Goal: Information Seeking & Learning: Learn about a topic

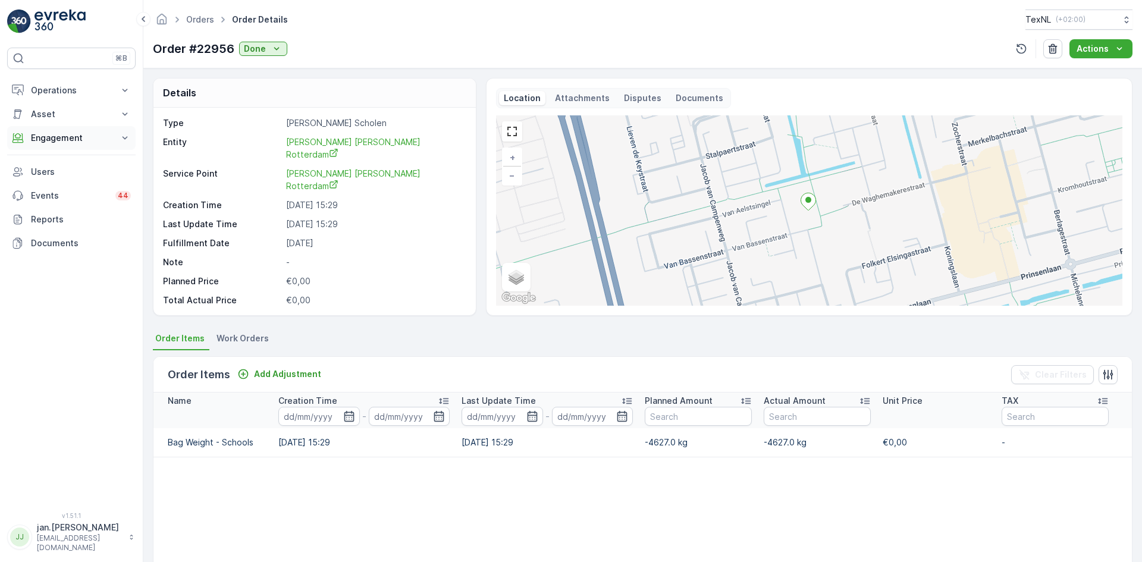
click at [68, 140] on p "Engagement" at bounding box center [71, 138] width 81 height 12
click at [46, 228] on p "Orders" at bounding box center [43, 225] width 27 height 12
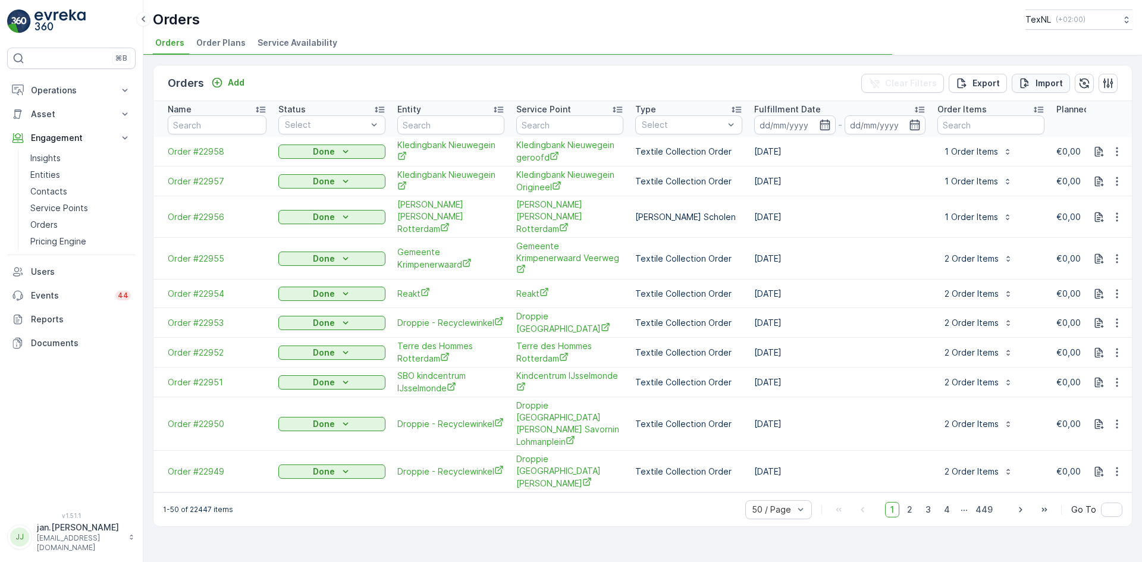
click at [1034, 85] on div "Import" at bounding box center [1041, 83] width 44 height 12
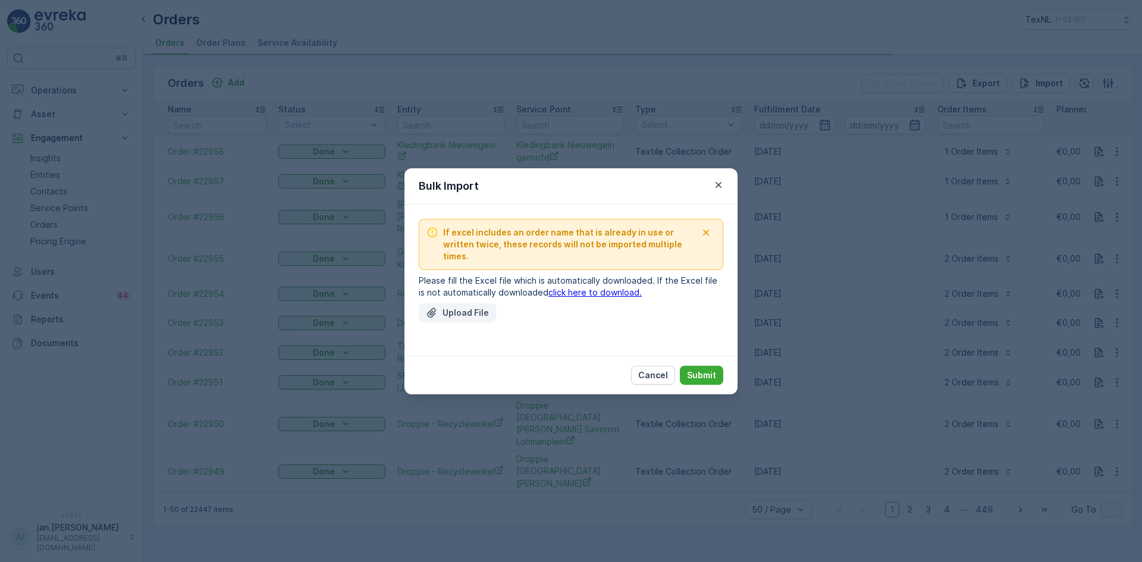
click at [461, 307] on p "Upload File" at bounding box center [465, 313] width 46 height 12
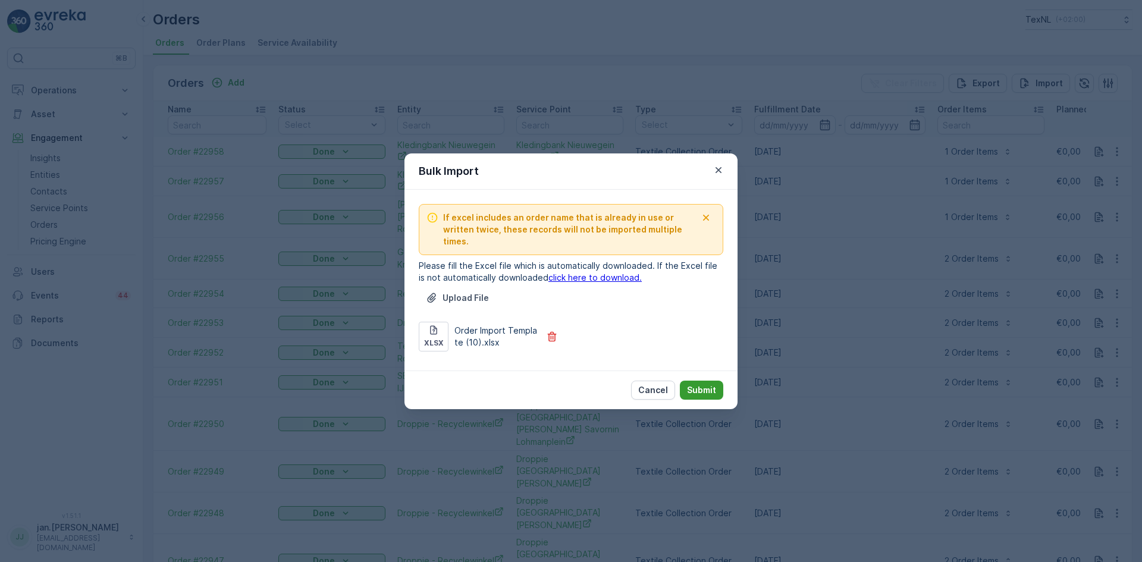
click at [693, 384] on p "Submit" at bounding box center [701, 390] width 29 height 12
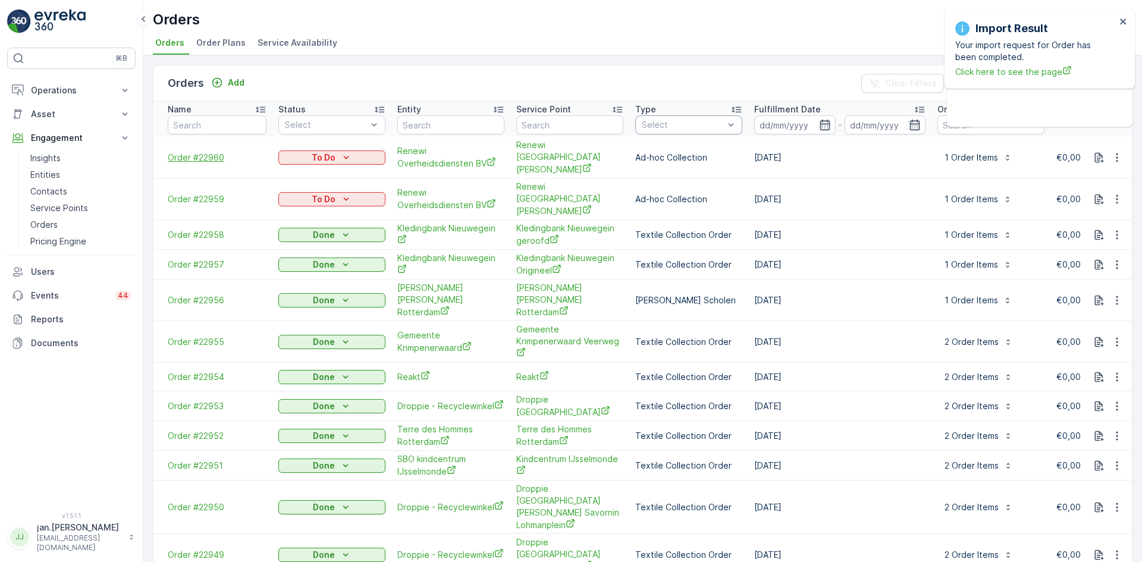
click at [201, 153] on span "Order #22960" at bounding box center [217, 158] width 99 height 12
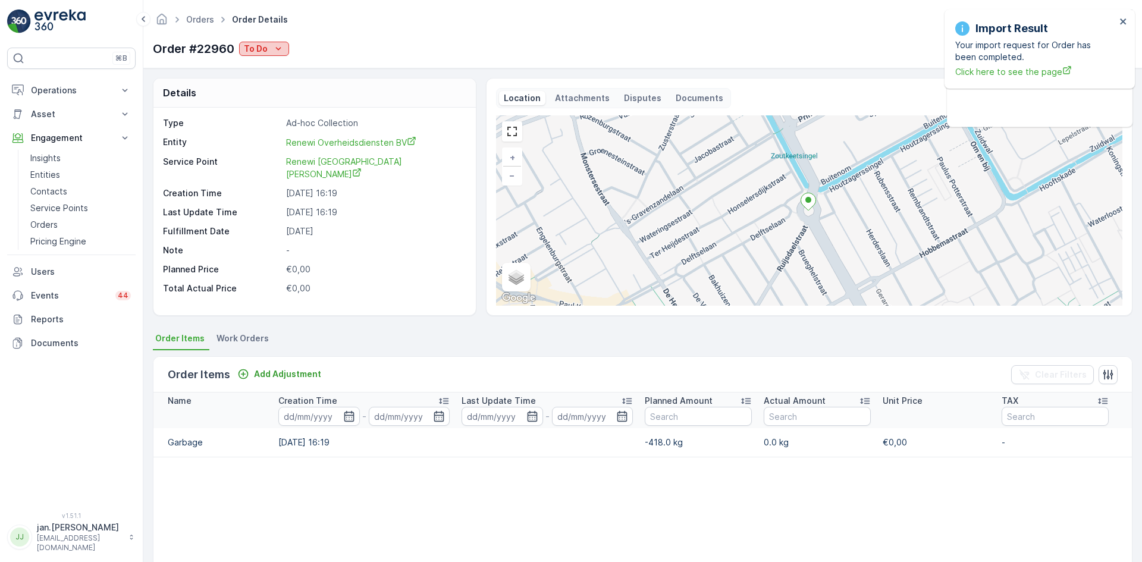
click at [260, 48] on p "To Do" at bounding box center [256, 49] width 24 height 12
click at [261, 64] on span "Done" at bounding box center [256, 67] width 21 height 12
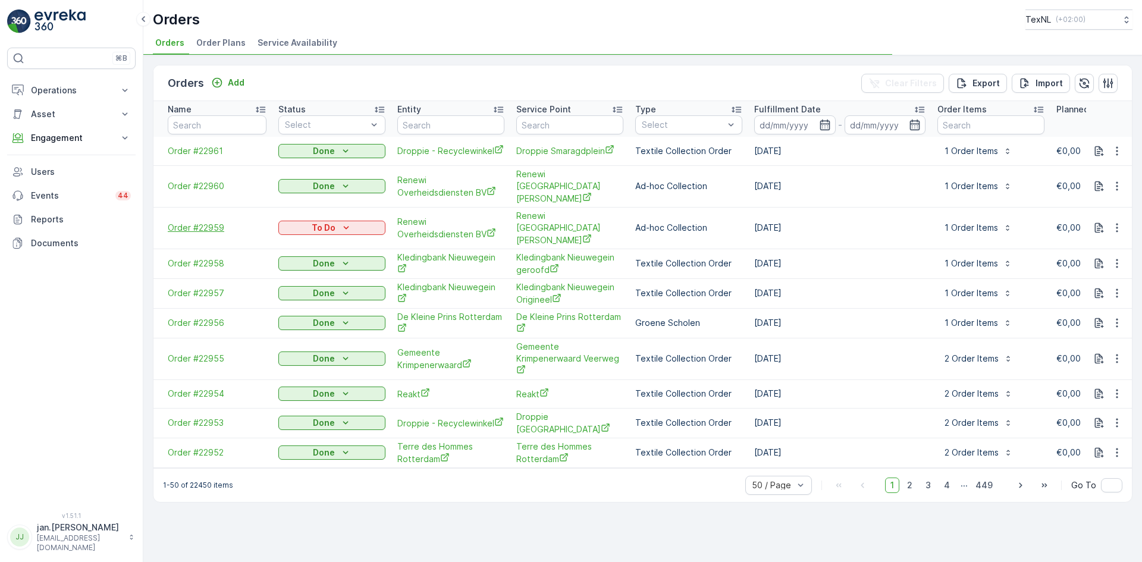
click at [212, 222] on span "Order #22959" at bounding box center [217, 228] width 99 height 12
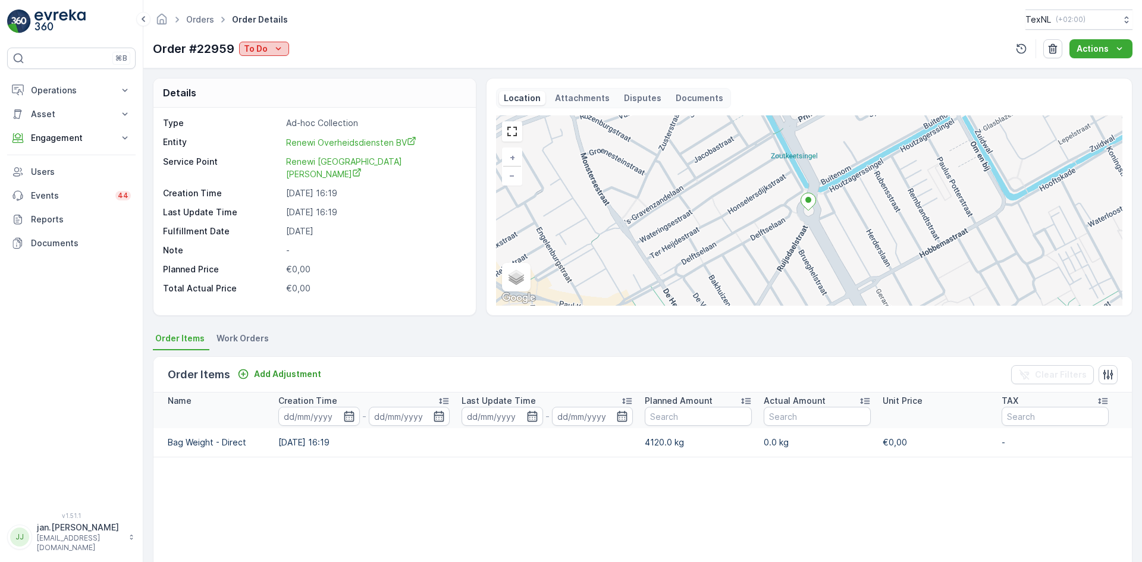
click at [262, 48] on p "To Do" at bounding box center [256, 49] width 24 height 12
click at [257, 59] on div "Done" at bounding box center [258, 66] width 34 height 17
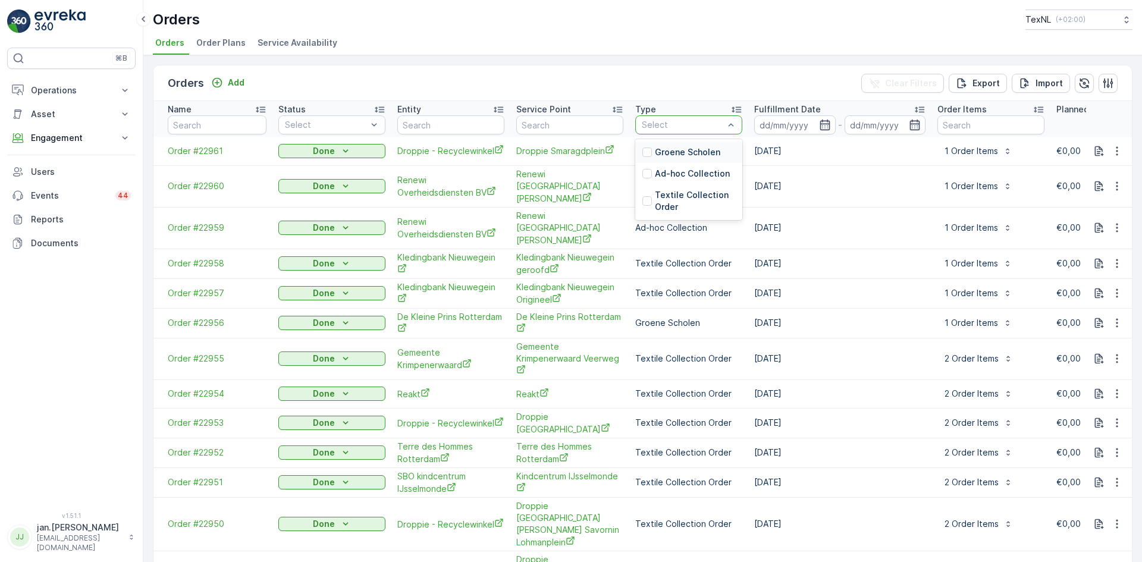
click at [688, 124] on div at bounding box center [683, 125] width 84 height 10
click at [437, 130] on input "text" at bounding box center [450, 124] width 107 height 19
type input "ret"
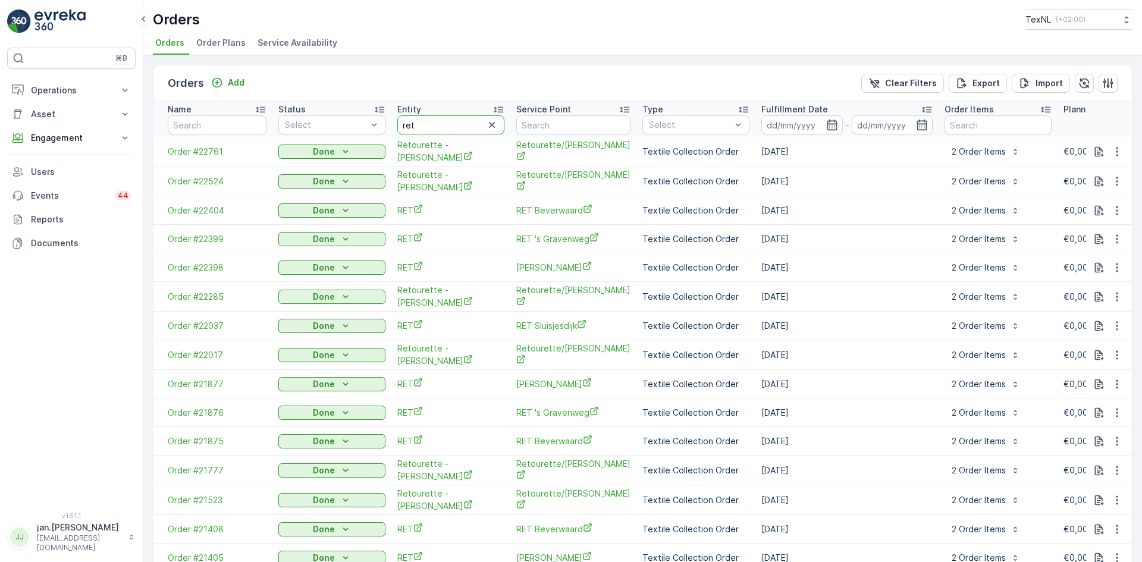
drag, startPoint x: 425, startPoint y: 124, endPoint x: 394, endPoint y: 125, distance: 31.0
click at [395, 125] on th "Entity ret" at bounding box center [450, 119] width 119 height 36
click at [538, 123] on input "text" at bounding box center [573, 124] width 114 height 19
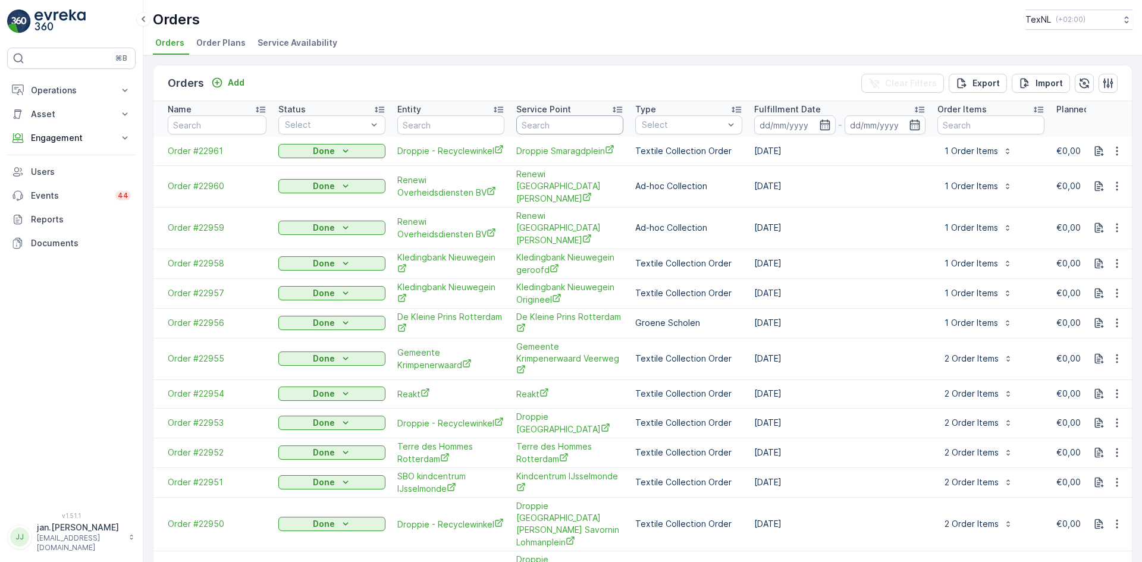
click at [538, 125] on input "text" at bounding box center [569, 124] width 107 height 19
type input "ret"
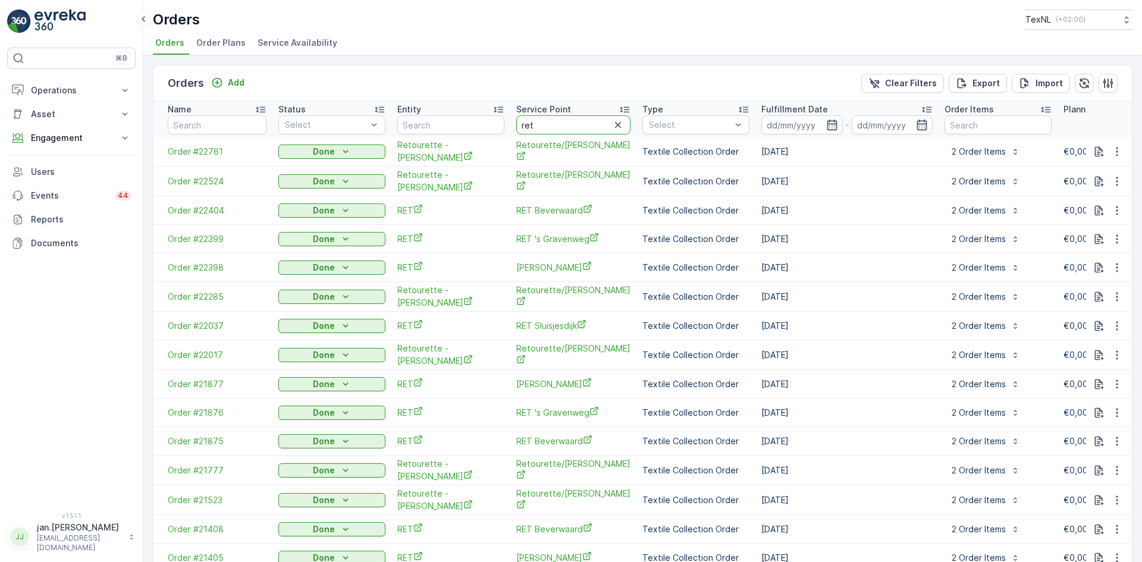
drag, startPoint x: 539, startPoint y: 128, endPoint x: 486, endPoint y: 134, distance: 53.3
click at [486, 134] on tr "Name Status Select Entity Service Point ret Type Select Fulfillment Date - Orde…" at bounding box center [990, 119] width 1674 height 36
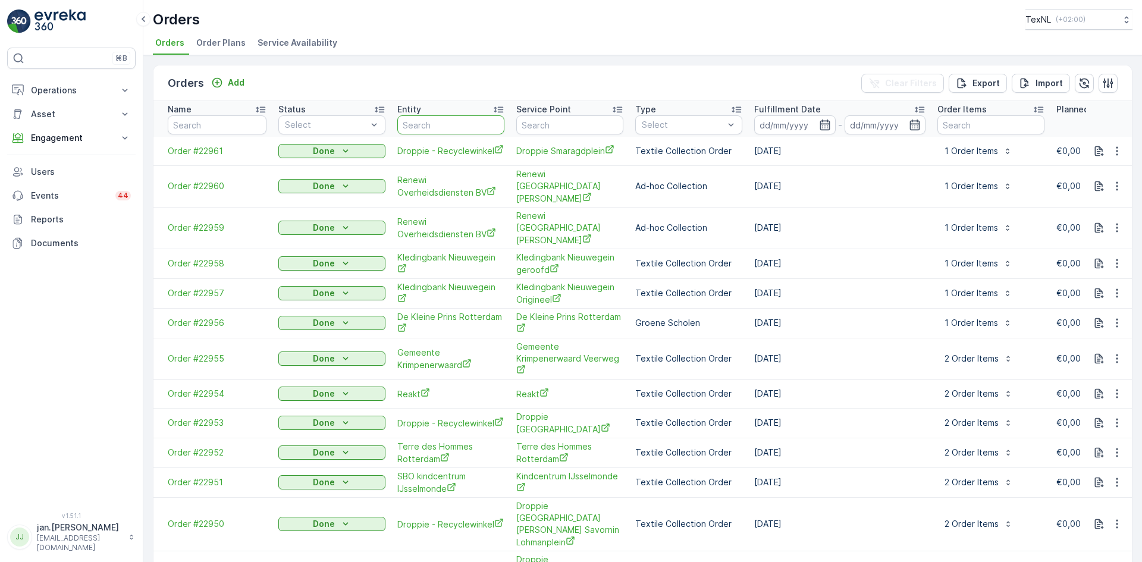
click at [422, 120] on input "text" at bounding box center [450, 124] width 107 height 19
type input "ret"
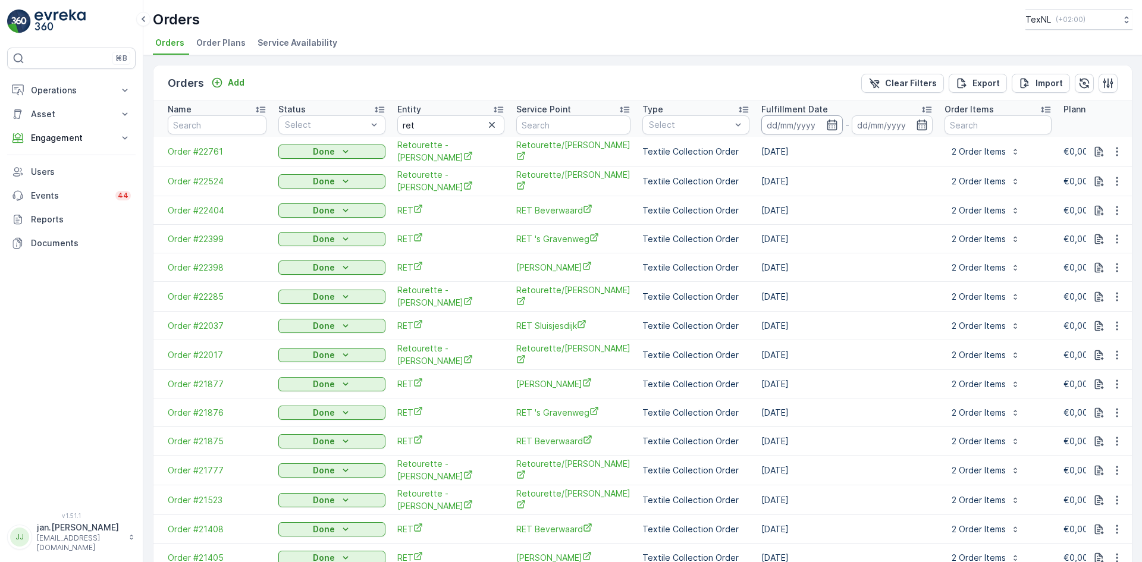
click at [798, 125] on input at bounding box center [801, 124] width 81 height 19
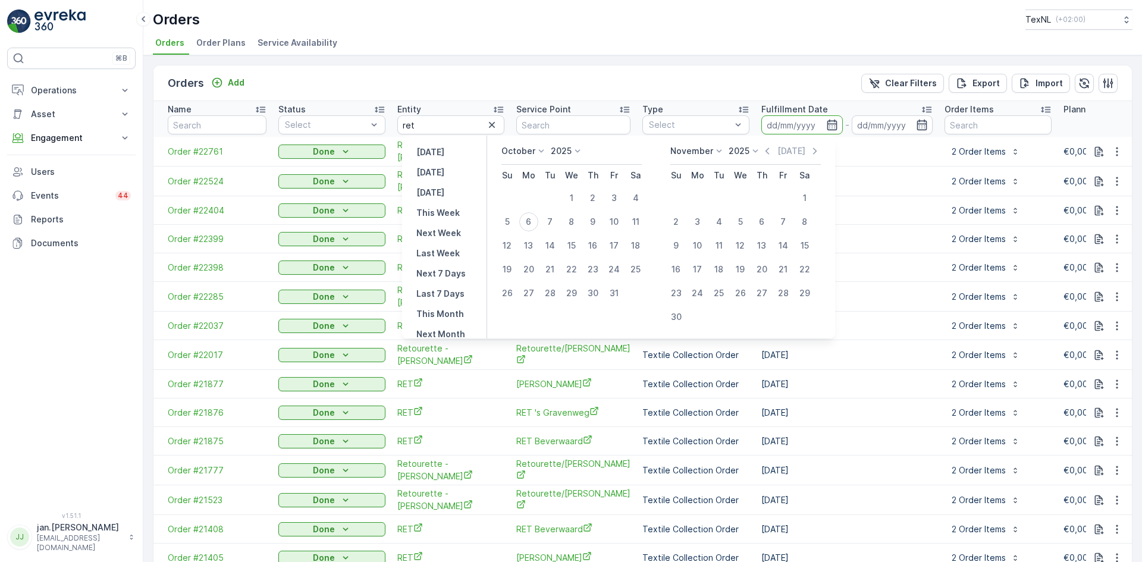
click at [559, 153] on p "2025" at bounding box center [561, 151] width 21 height 12
click at [575, 230] on span "2024" at bounding box center [568, 234] width 20 height 12
click at [789, 196] on div "1" at bounding box center [782, 198] width 19 height 19
type input "[DATE]"
click at [725, 271] on div "19" at bounding box center [717, 269] width 19 height 19
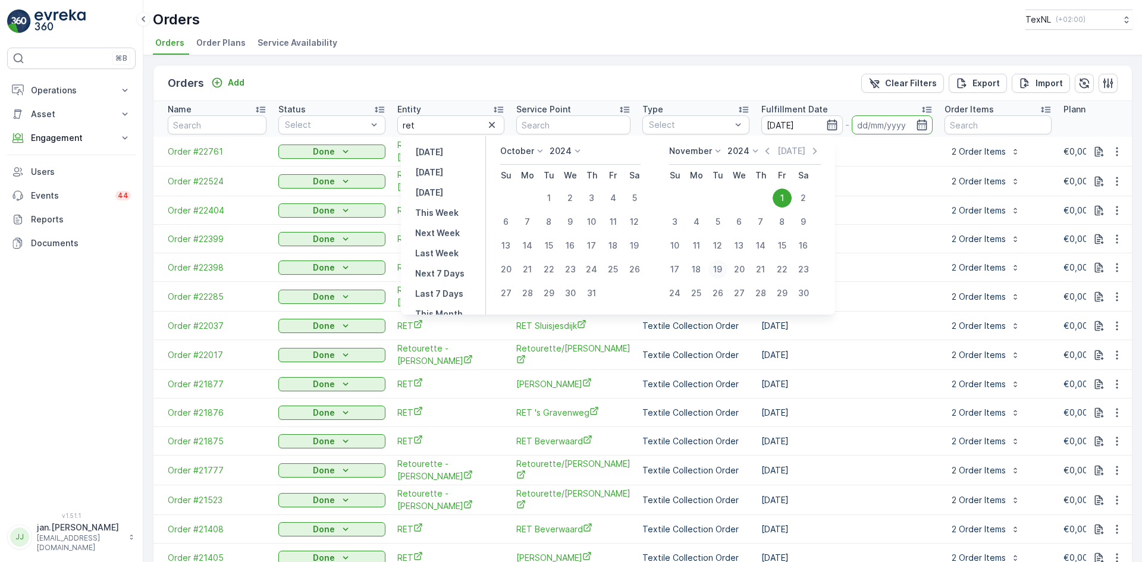
type input "[DATE]"
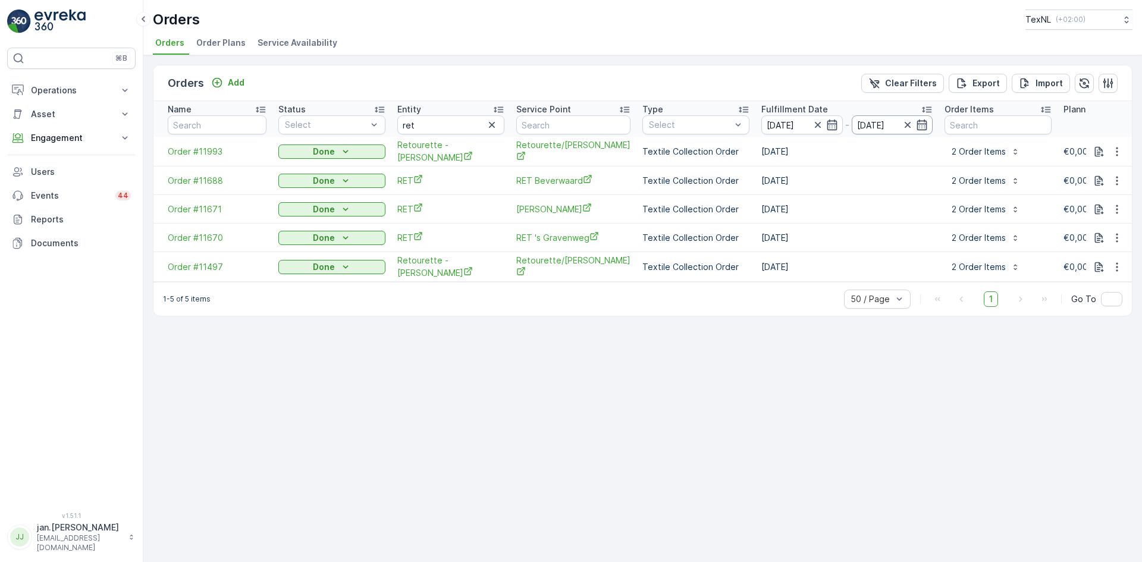
click at [869, 124] on input "[DATE]" at bounding box center [892, 124] width 81 height 19
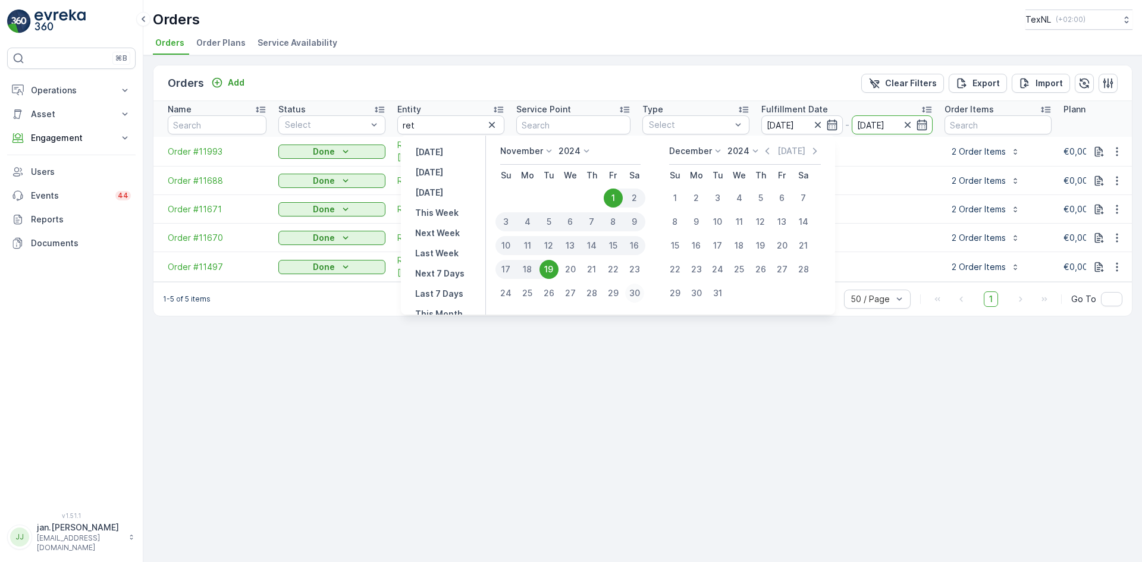
click at [644, 290] on div "30" at bounding box center [634, 293] width 19 height 19
type input "[DATE]"
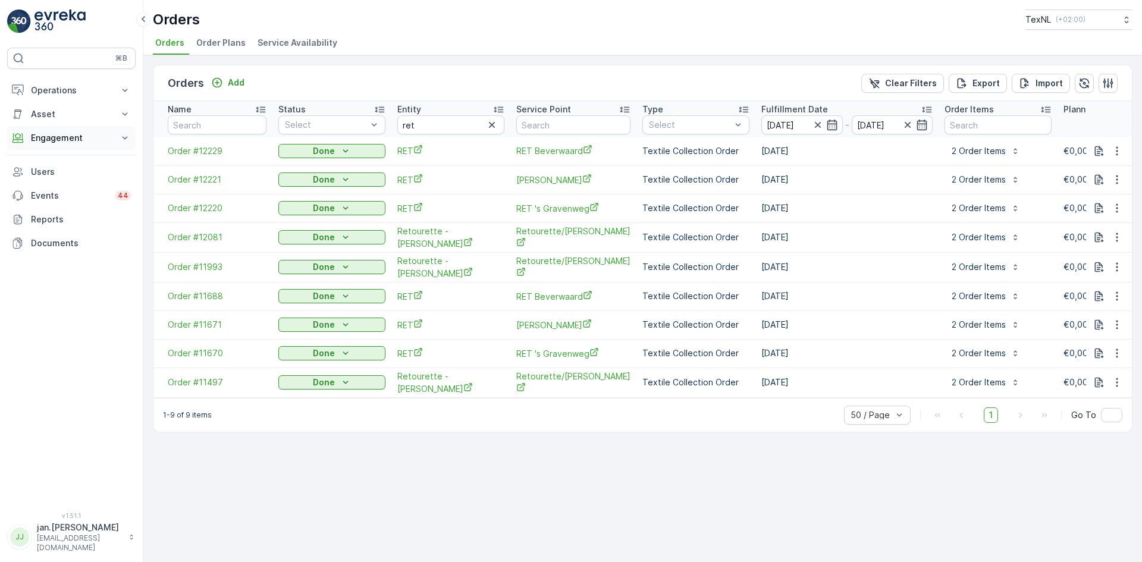
click at [80, 136] on p "Engagement" at bounding box center [71, 138] width 81 height 12
click at [55, 159] on p "Insights" at bounding box center [45, 158] width 30 height 12
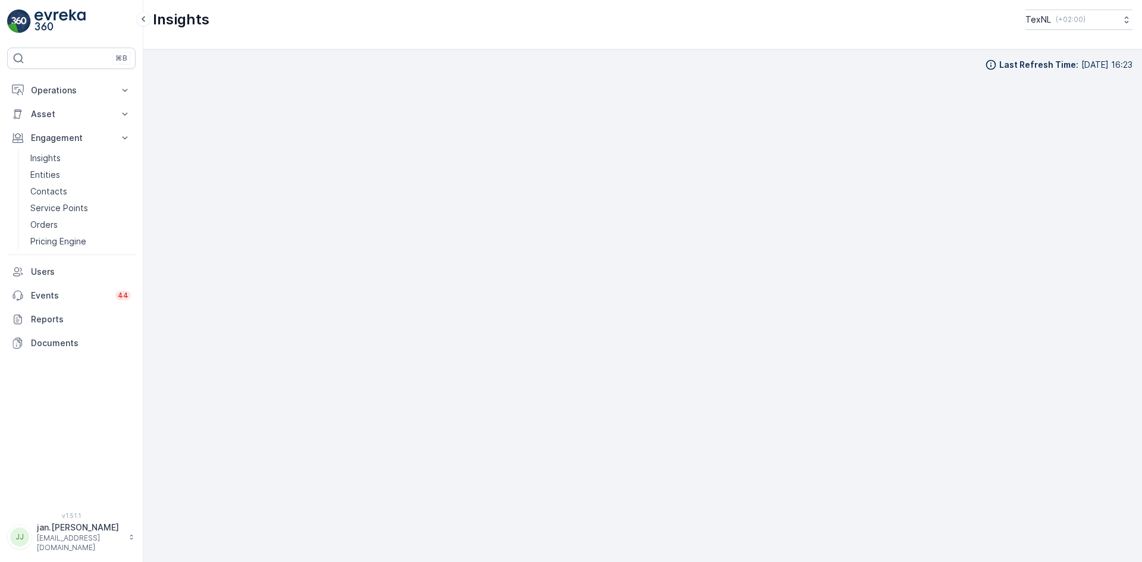
scroll to position [12, 0]
click at [72, 93] on p "Operations" at bounding box center [71, 90] width 81 height 12
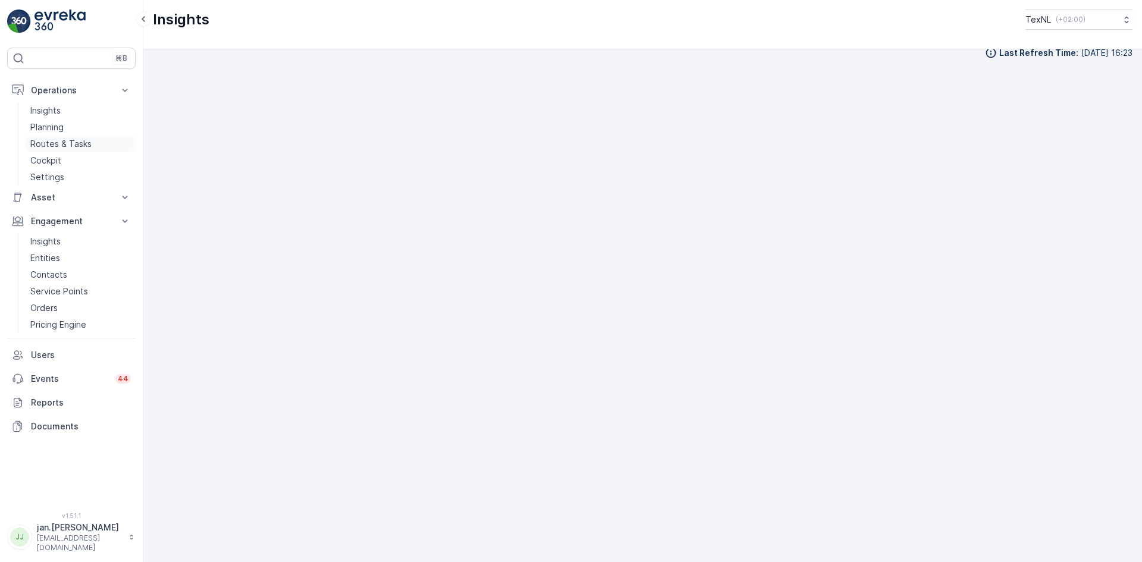
click at [64, 139] on p "Routes & Tasks" at bounding box center [60, 144] width 61 height 12
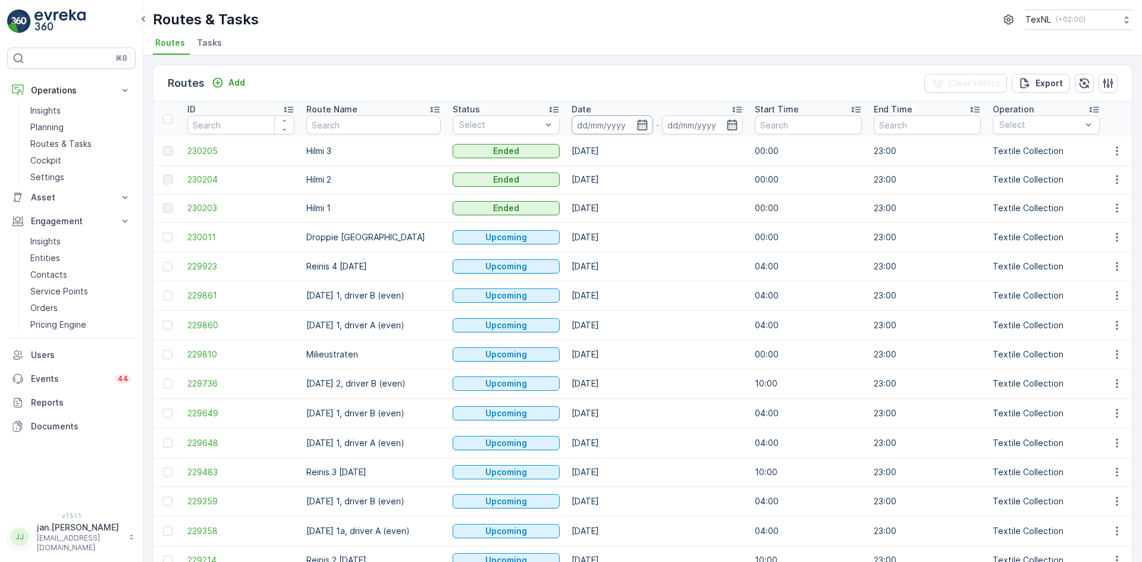
click at [593, 127] on input at bounding box center [612, 124] width 81 height 19
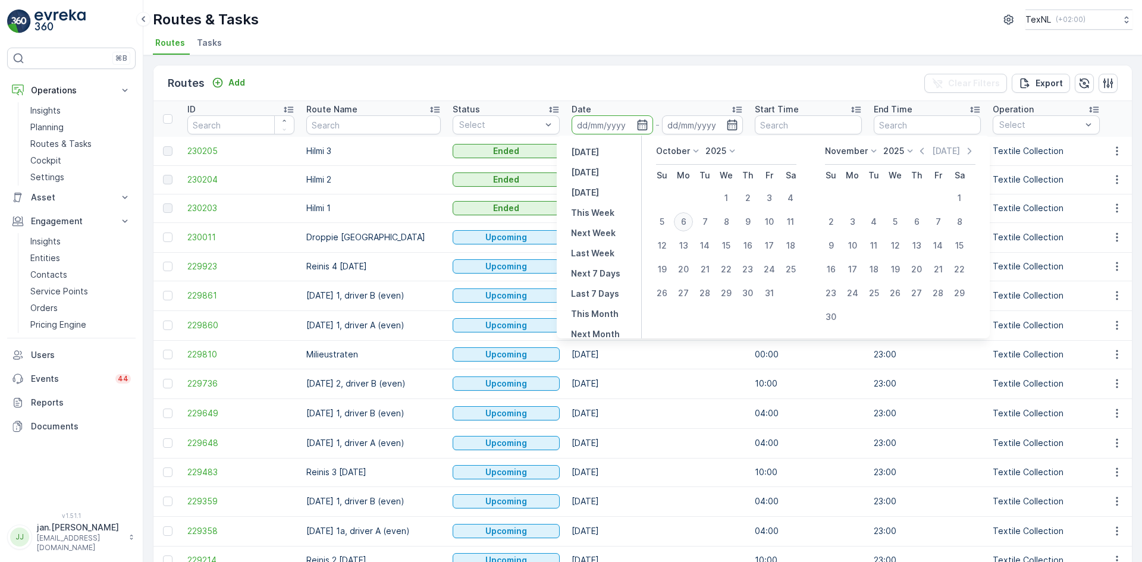
click at [686, 223] on div "6" at bounding box center [683, 221] width 19 height 19
type input "[DATE]"
click at [686, 223] on div "6" at bounding box center [683, 221] width 19 height 19
type input "[DATE]"
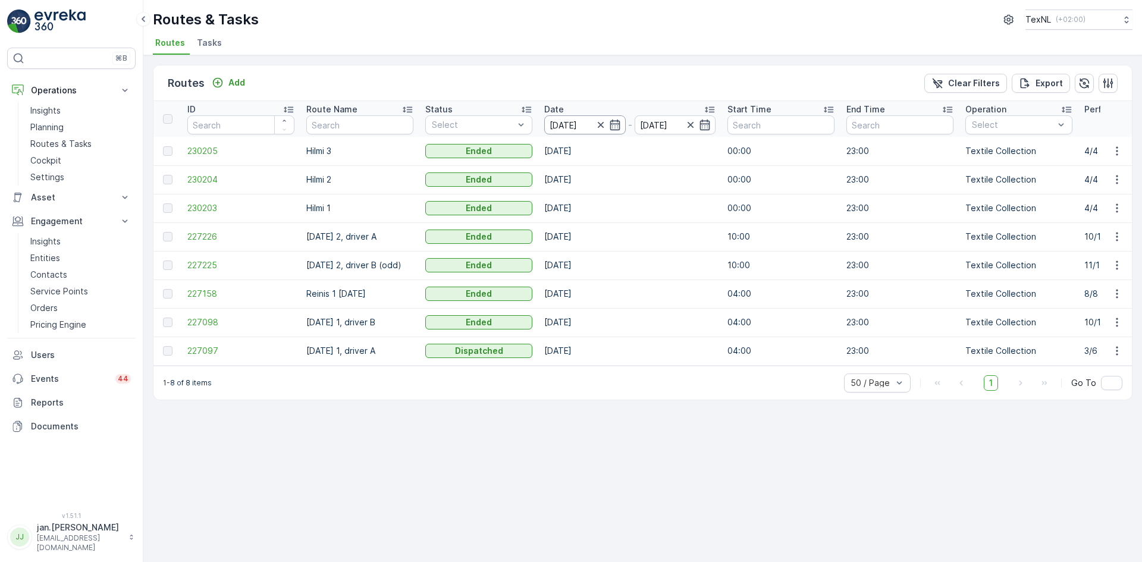
click at [586, 125] on input "[DATE]" at bounding box center [584, 124] width 81 height 19
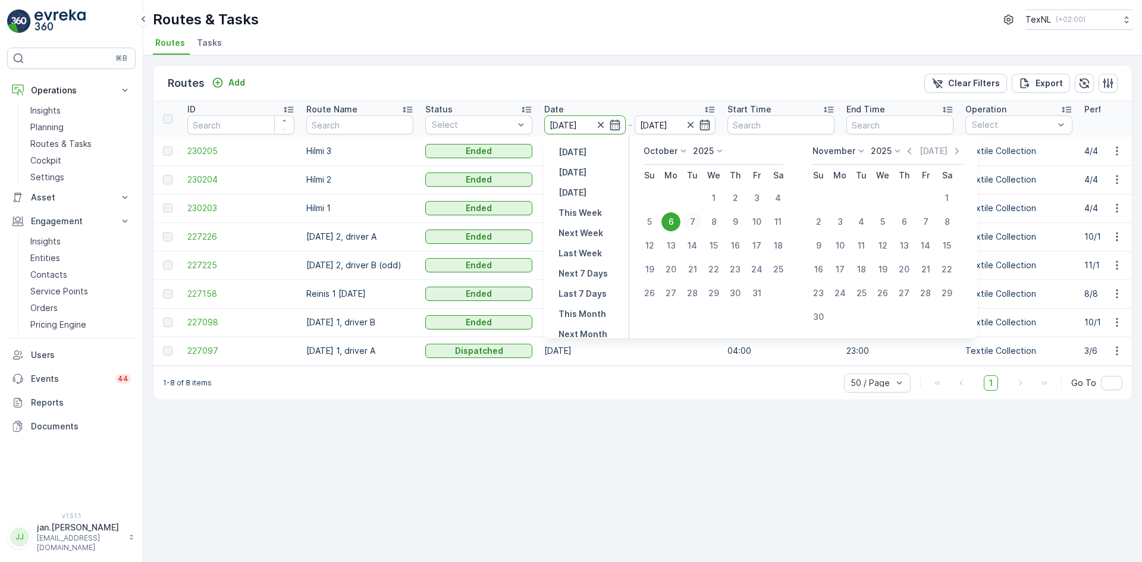
click at [690, 218] on div "7" at bounding box center [692, 221] width 19 height 19
type input "[DATE]"
click at [690, 218] on div "7" at bounding box center [692, 221] width 19 height 19
type input "[DATE]"
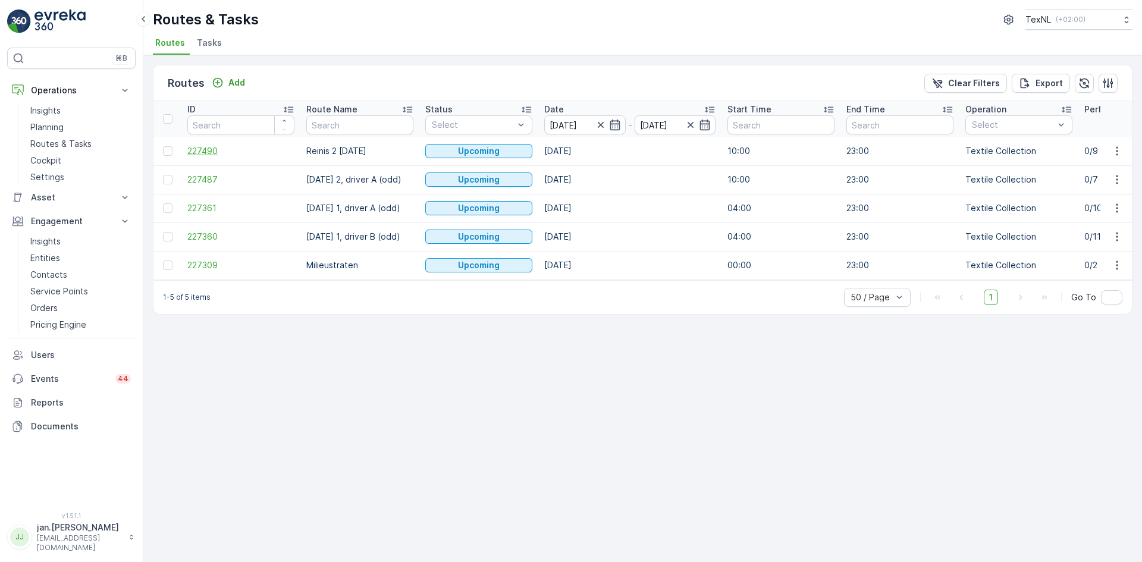
click at [220, 146] on span "227490" at bounding box center [240, 151] width 107 height 12
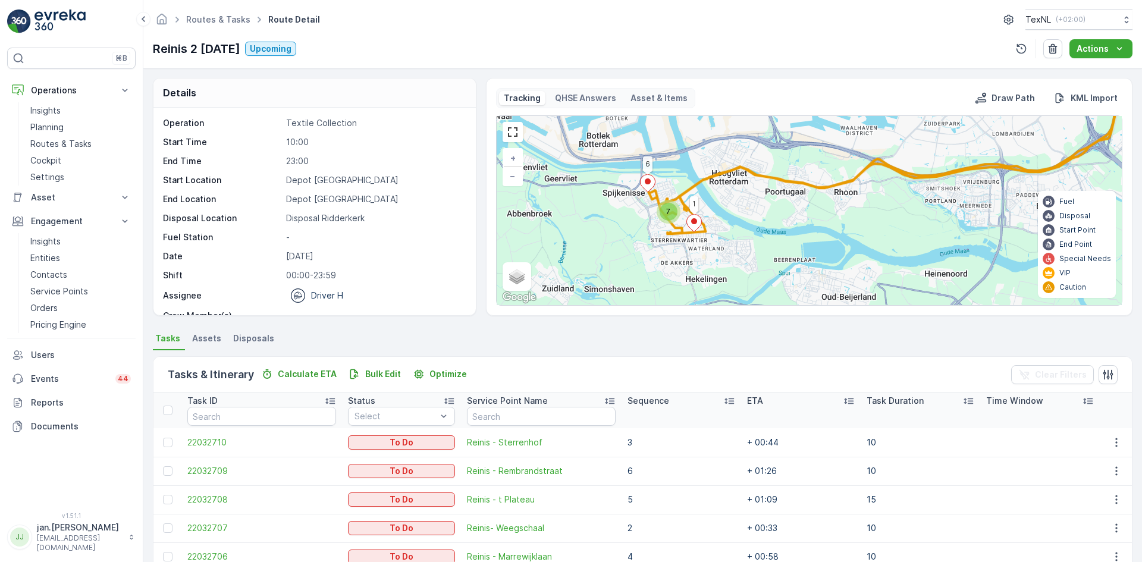
drag, startPoint x: 637, startPoint y: 249, endPoint x: 745, endPoint y: 210, distance: 115.1
click at [745, 210] on div "7 6 1 + − Satellite Roadmap Terrain Hybrid Leaflet Keyboard shortcuts Map Data …" at bounding box center [809, 210] width 625 height 189
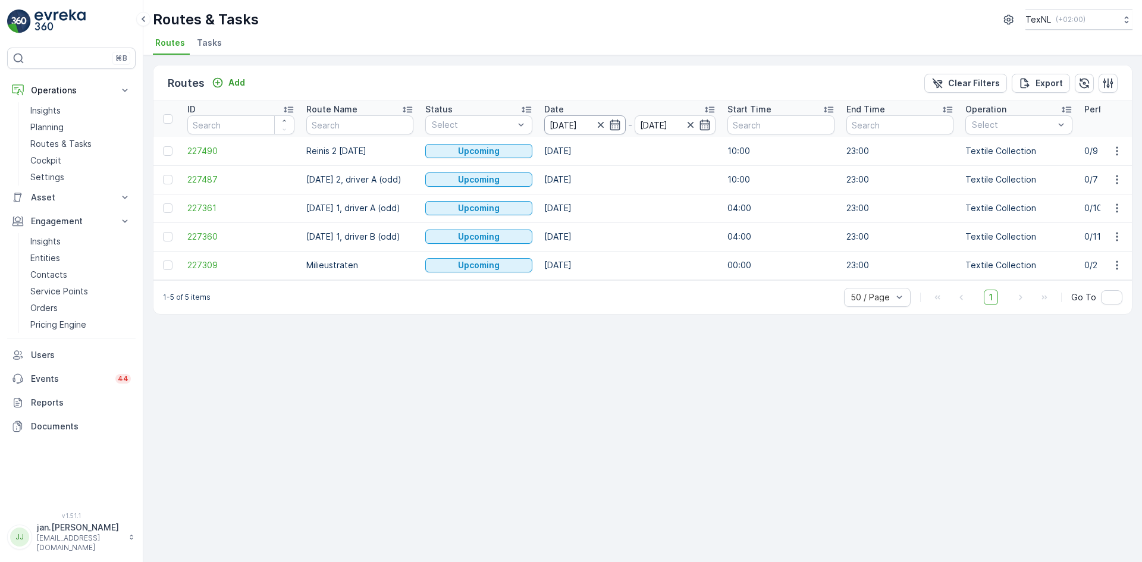
click at [569, 125] on input "[DATE]" at bounding box center [584, 124] width 81 height 19
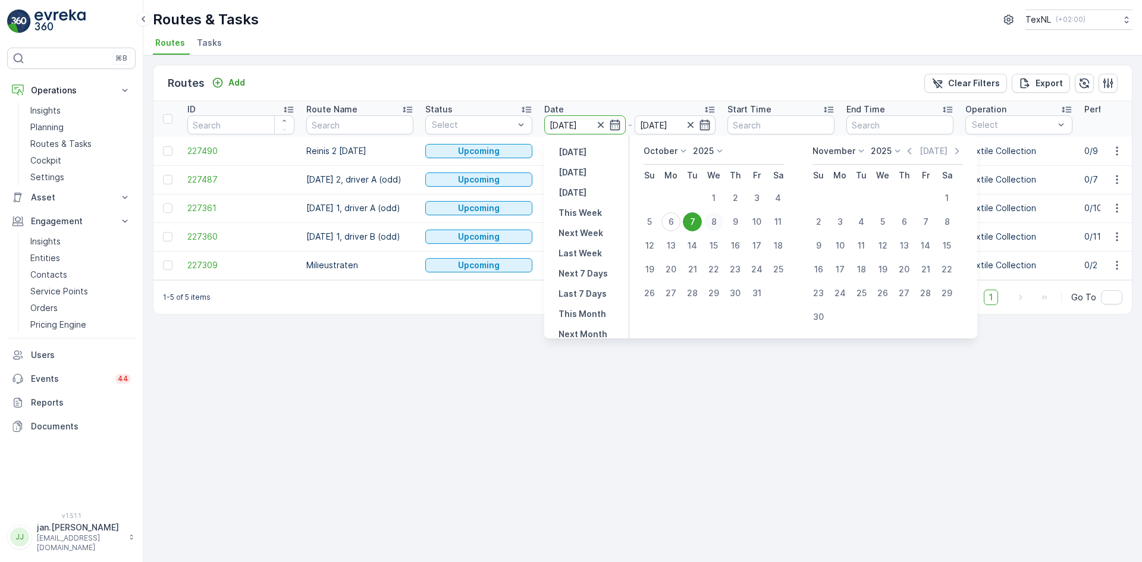
click at [709, 222] on div "8" at bounding box center [713, 221] width 19 height 19
type input "[DATE]"
click at [709, 222] on div "8" at bounding box center [713, 221] width 19 height 19
type input "[DATE]"
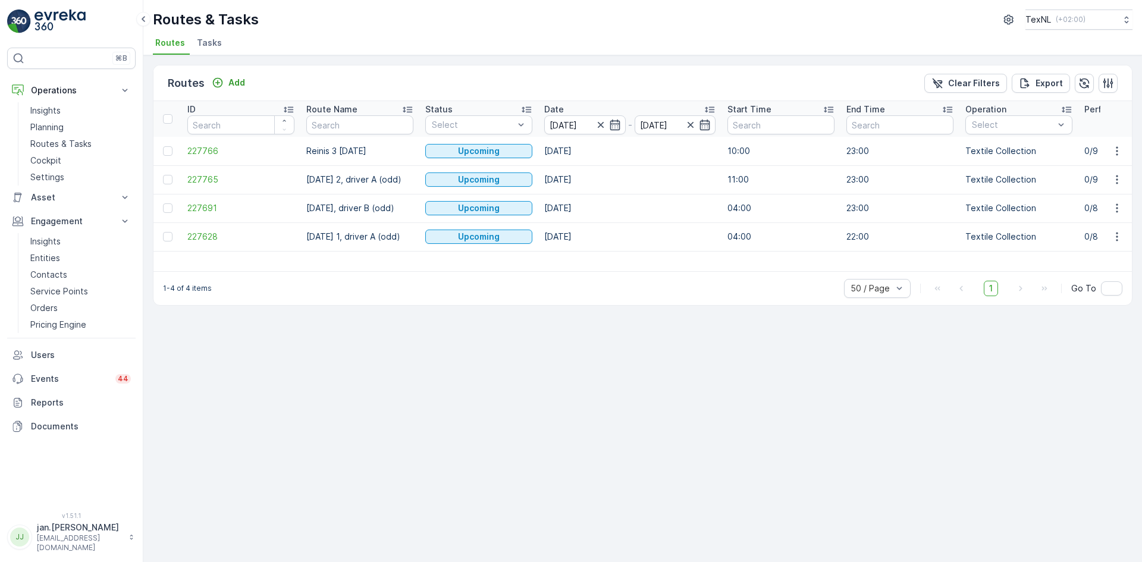
click at [203, 143] on td "227766" at bounding box center [240, 151] width 119 height 29
click at [208, 147] on span "227766" at bounding box center [240, 151] width 107 height 12
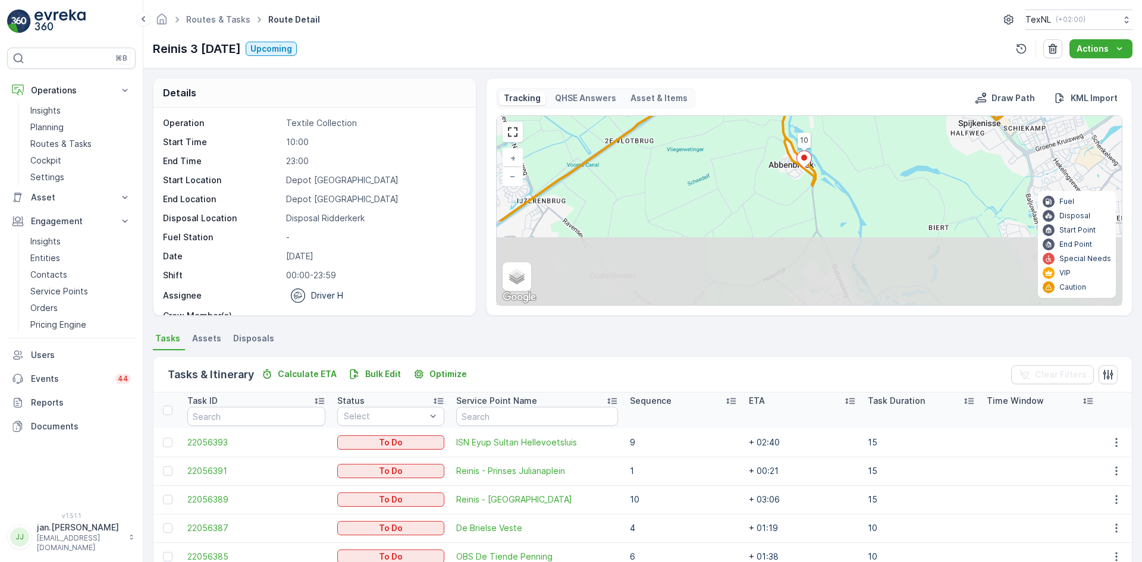
drag, startPoint x: 753, startPoint y: 246, endPoint x: 751, endPoint y: 143, distance: 102.9
click at [751, 143] on div "9 4 6 8 7 1 10 3 2 + − Satellite Roadmap Terrain Hybrid Leaflet Keyboard shortc…" at bounding box center [809, 210] width 625 height 189
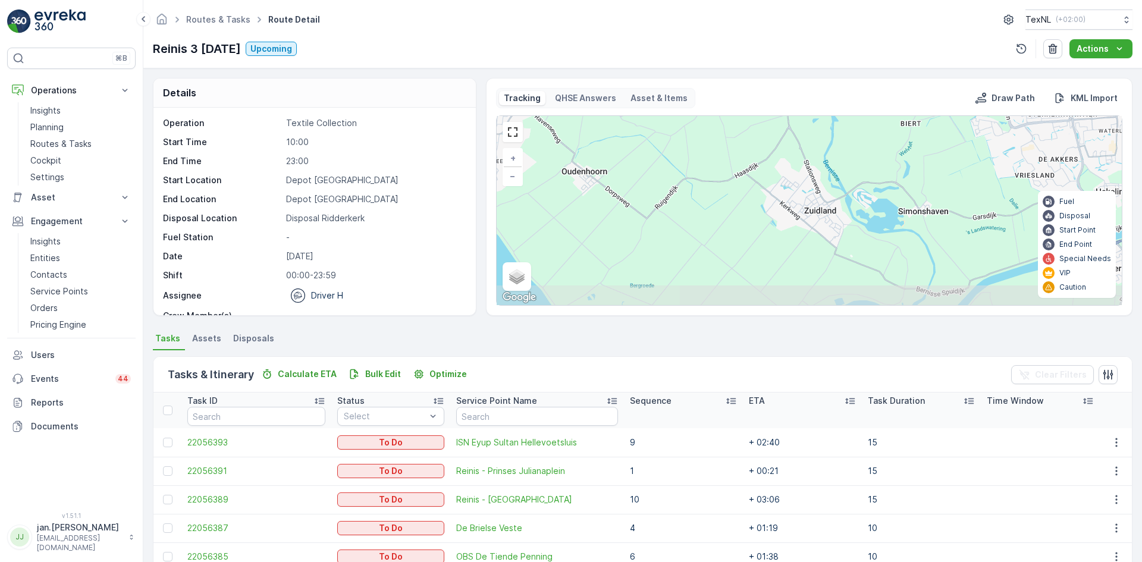
drag, startPoint x: 796, startPoint y: 241, endPoint x: 768, endPoint y: 137, distance: 107.8
click at [768, 137] on div "9 4 6 8 7 1 10 3 2 + − Satellite Roadmap Terrain Hybrid Leaflet Keyboard shortc…" at bounding box center [809, 210] width 625 height 189
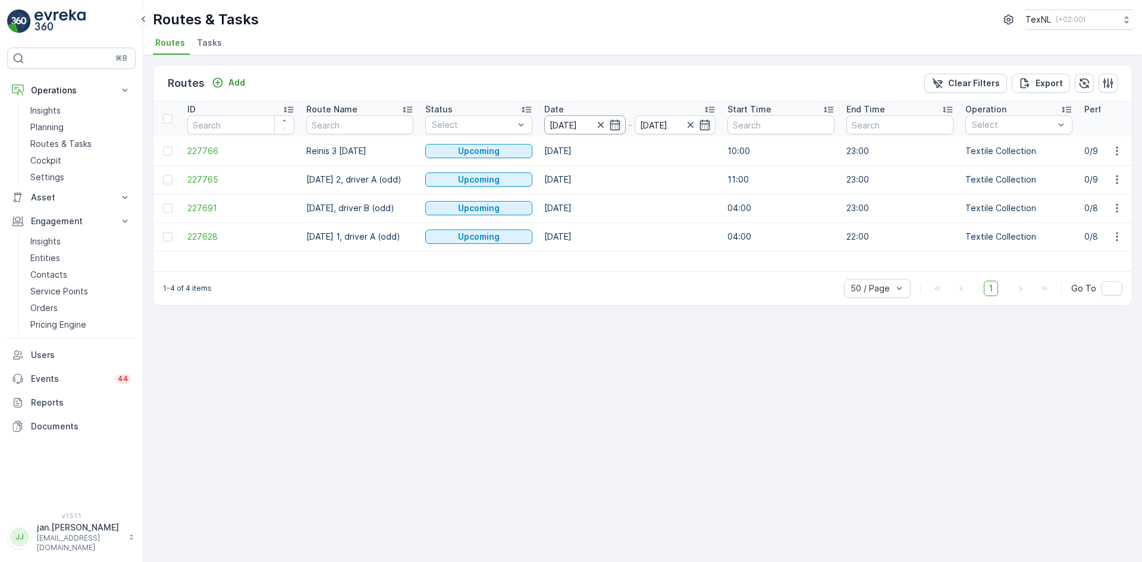
click at [576, 121] on input "[DATE]" at bounding box center [584, 124] width 81 height 19
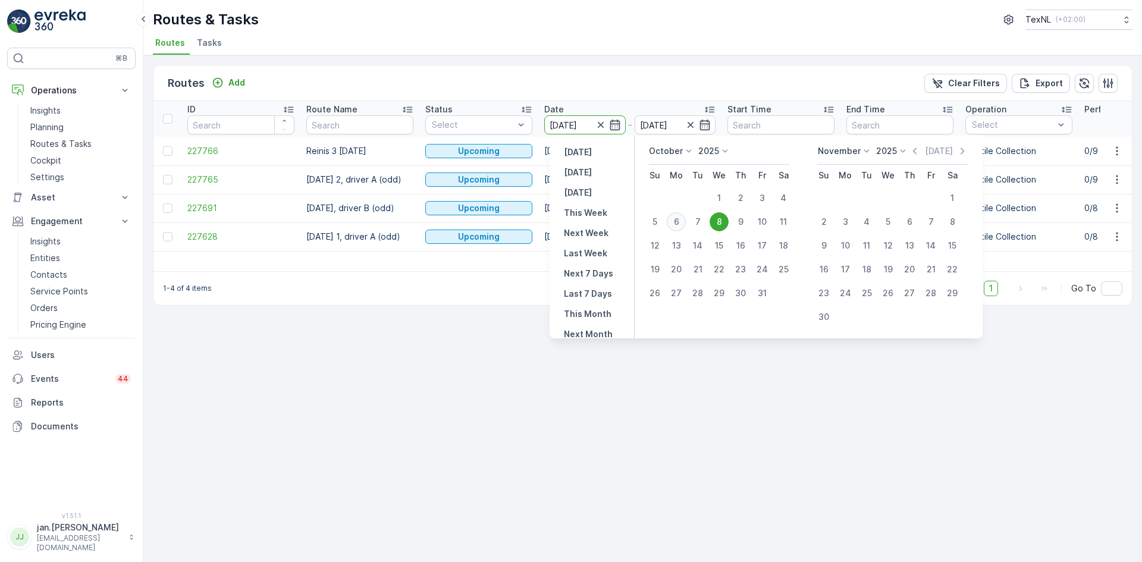
click at [677, 221] on div "6" at bounding box center [676, 221] width 19 height 19
type input "[DATE]"
click at [677, 221] on div "6" at bounding box center [676, 221] width 19 height 19
type input "[DATE]"
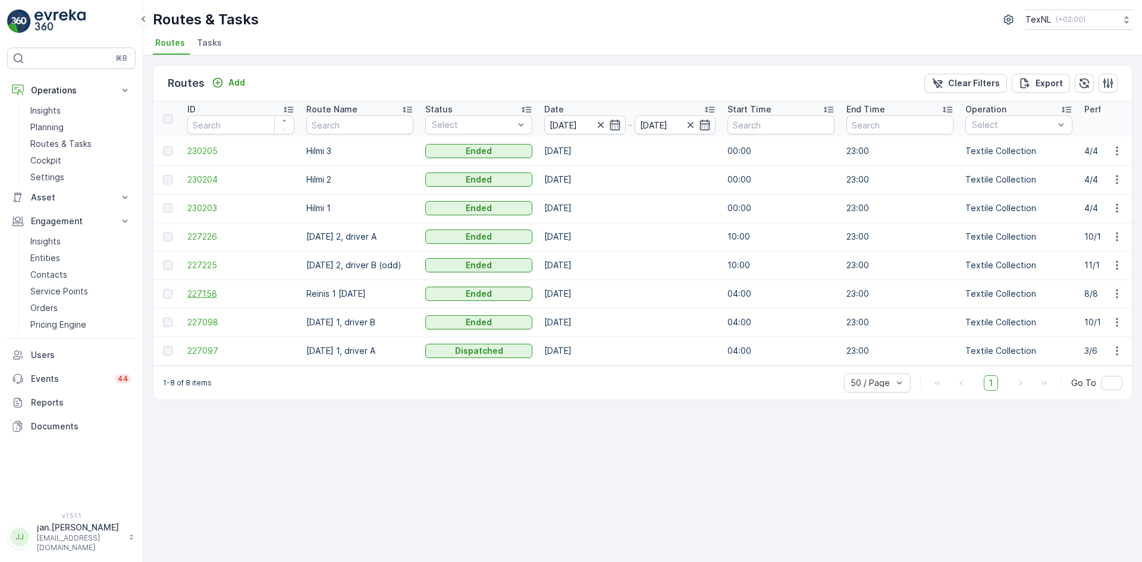
click at [204, 291] on span "227158" at bounding box center [240, 294] width 107 height 12
click at [59, 127] on p "Planning" at bounding box center [46, 127] width 33 height 12
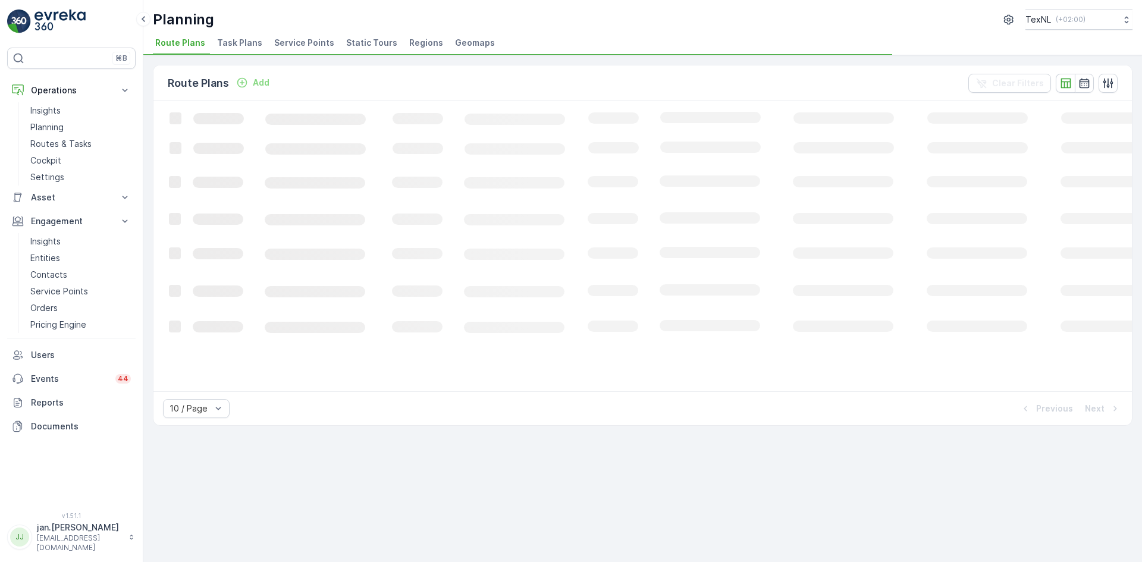
click at [307, 48] on span "Service Points" at bounding box center [304, 43] width 60 height 12
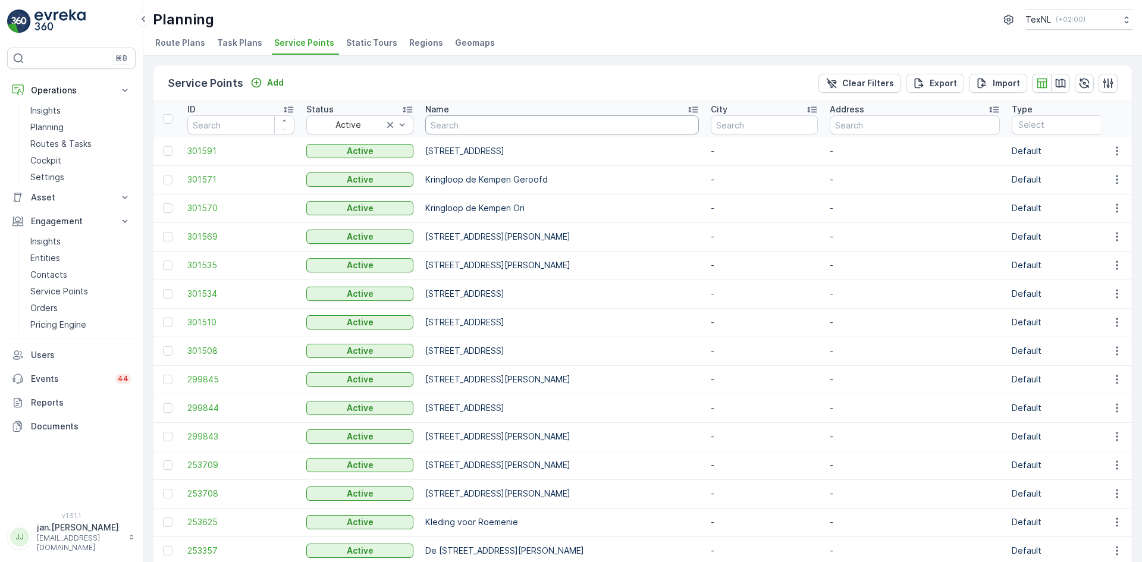
click at [522, 127] on input "text" at bounding box center [562, 124] width 274 height 19
type input "tam"
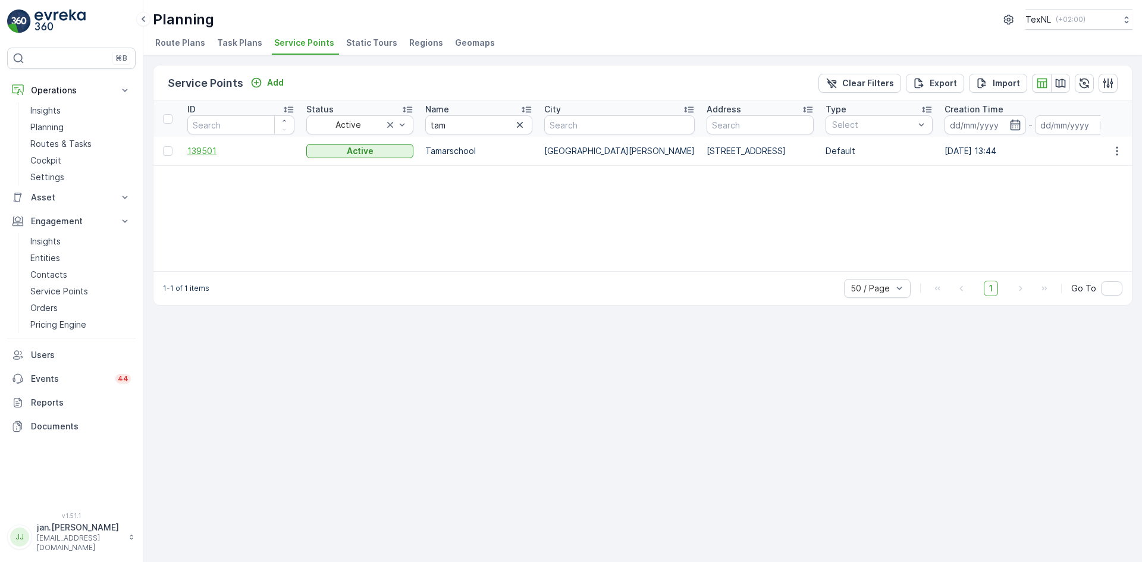
click at [225, 154] on span "139501" at bounding box center [240, 151] width 107 height 12
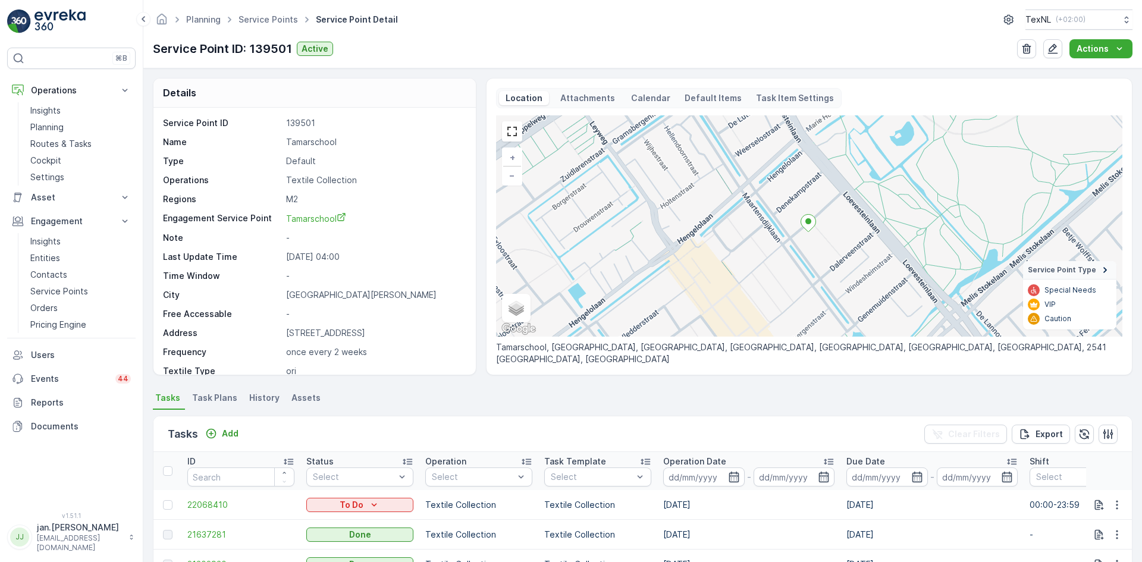
scroll to position [59, 0]
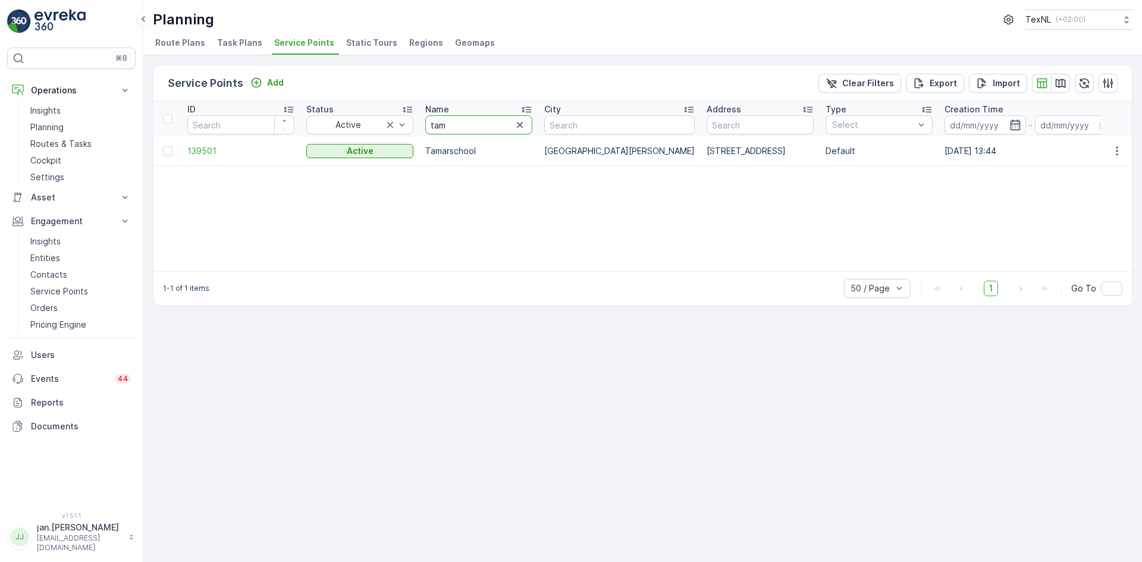
drag, startPoint x: 487, startPoint y: 125, endPoint x: 315, endPoint y: 174, distance: 179.2
click at [315, 174] on div "ID Status Active Name tam City Address Type Select Creation Time - Operations S…" at bounding box center [642, 186] width 978 height 170
type input "bekker"
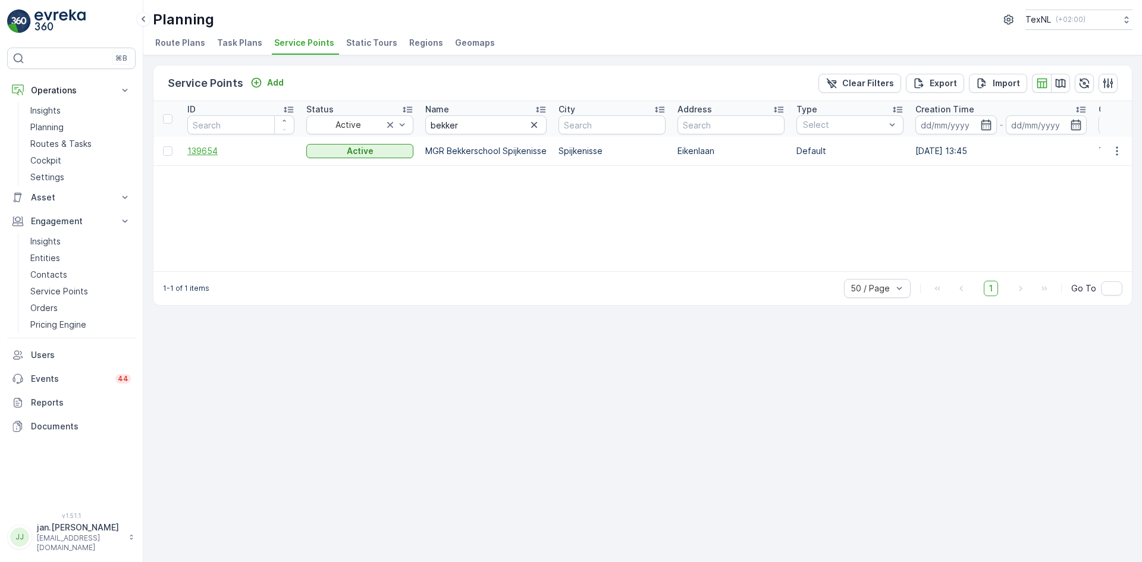
click at [203, 153] on span "139654" at bounding box center [240, 151] width 107 height 12
drag, startPoint x: 470, startPoint y: 126, endPoint x: 354, endPoint y: 142, distance: 117.1
type input "zonn"
click at [219, 152] on span "139677" at bounding box center [240, 151] width 107 height 12
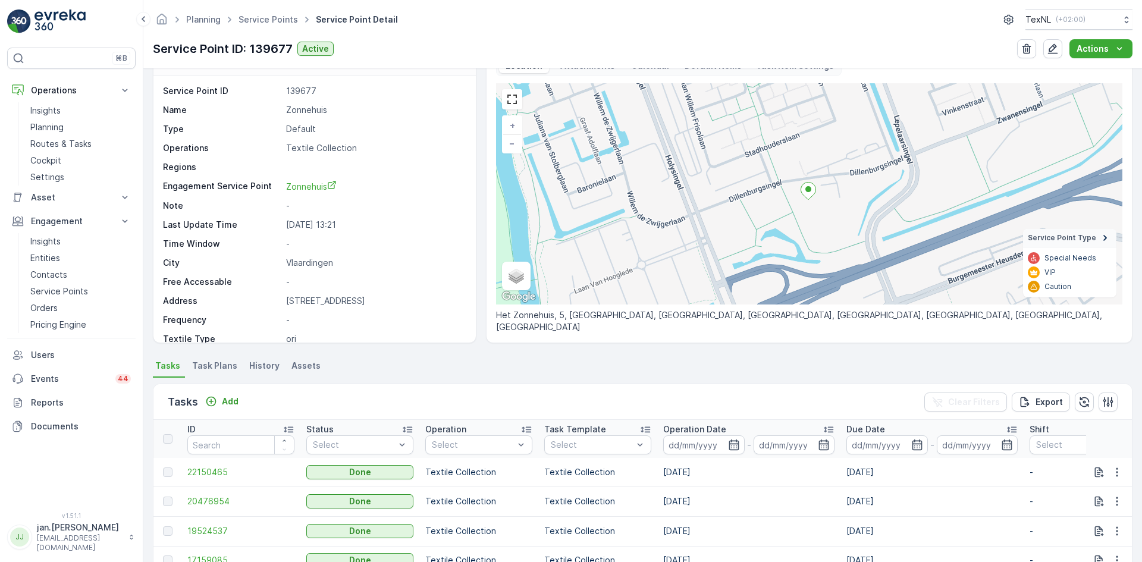
scroll to position [59, 0]
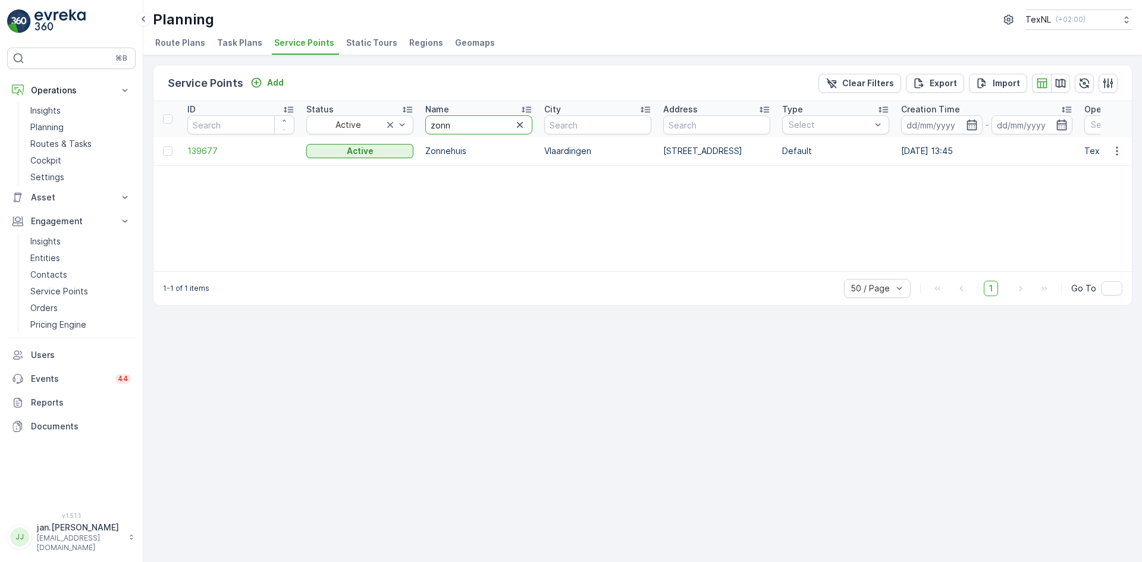
drag, startPoint x: 481, startPoint y: 125, endPoint x: 276, endPoint y: 136, distance: 205.5
type input "terre"
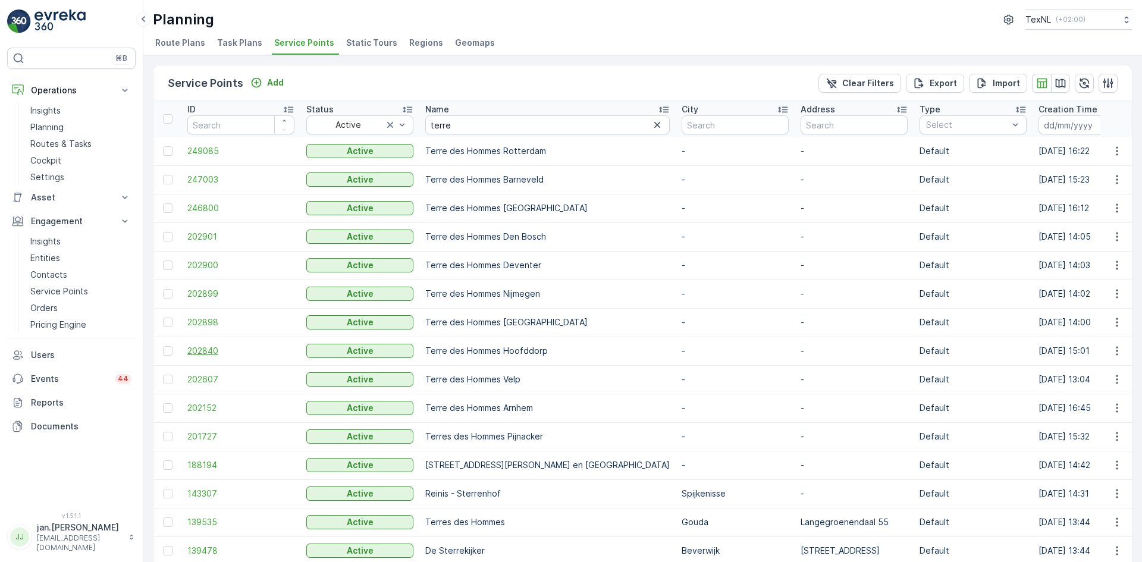
click at [209, 349] on span "202840" at bounding box center [240, 351] width 107 height 12
click at [481, 123] on input "terre" at bounding box center [547, 124] width 244 height 19
drag, startPoint x: 480, startPoint y: 123, endPoint x: 215, endPoint y: 158, distance: 267.0
type input "winda"
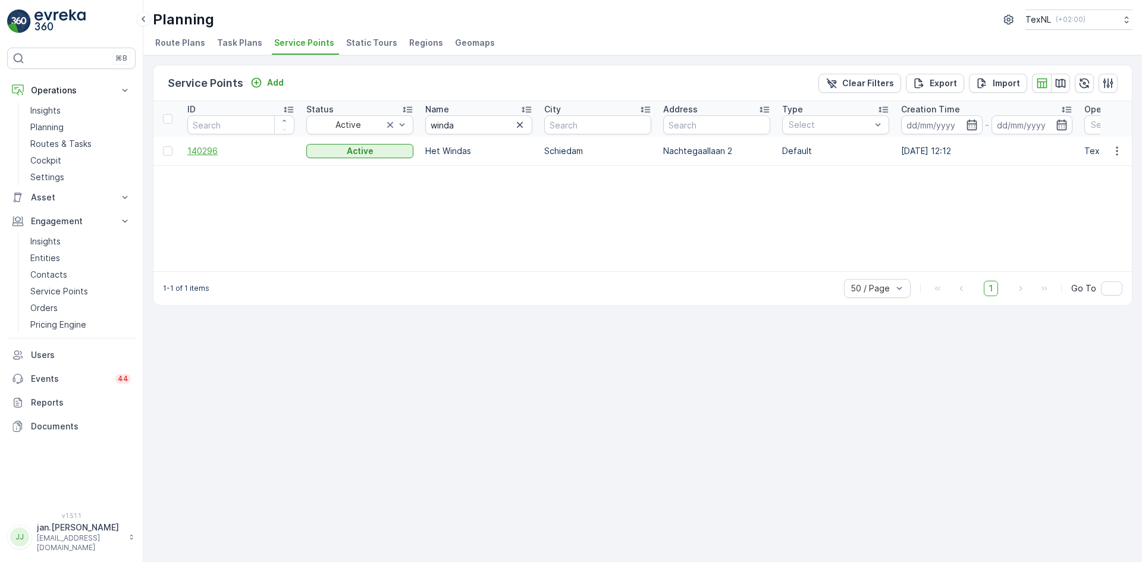
click at [214, 148] on span "140296" at bounding box center [240, 151] width 107 height 12
drag, startPoint x: 461, startPoint y: 130, endPoint x: 248, endPoint y: 142, distance: 213.8
type input "inter"
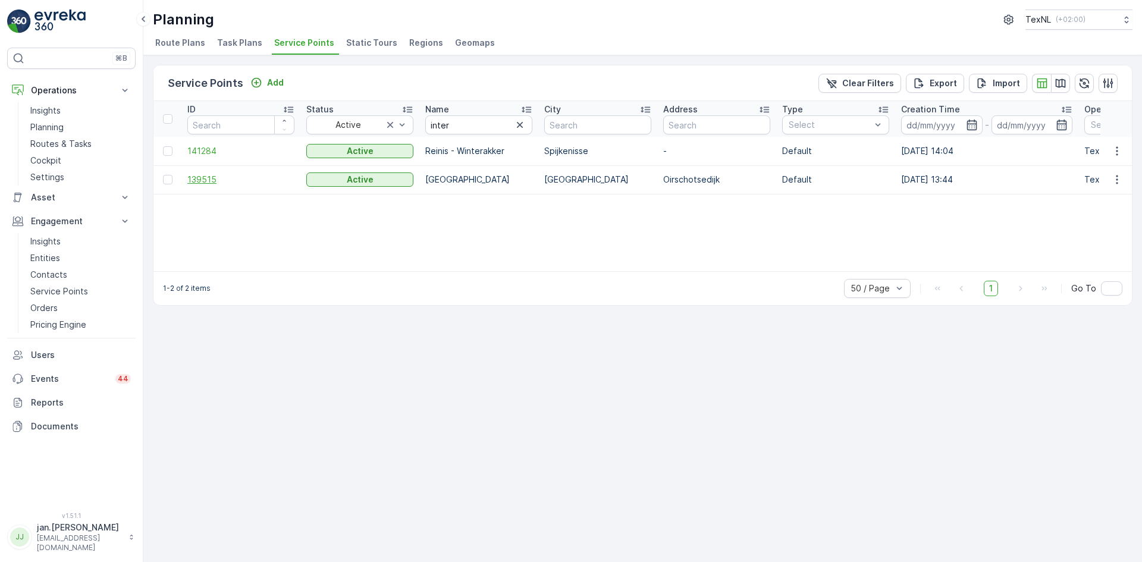
click at [209, 184] on span "139515" at bounding box center [240, 180] width 107 height 12
drag, startPoint x: 456, startPoint y: 129, endPoint x: 254, endPoint y: 158, distance: 204.3
type input "baken"
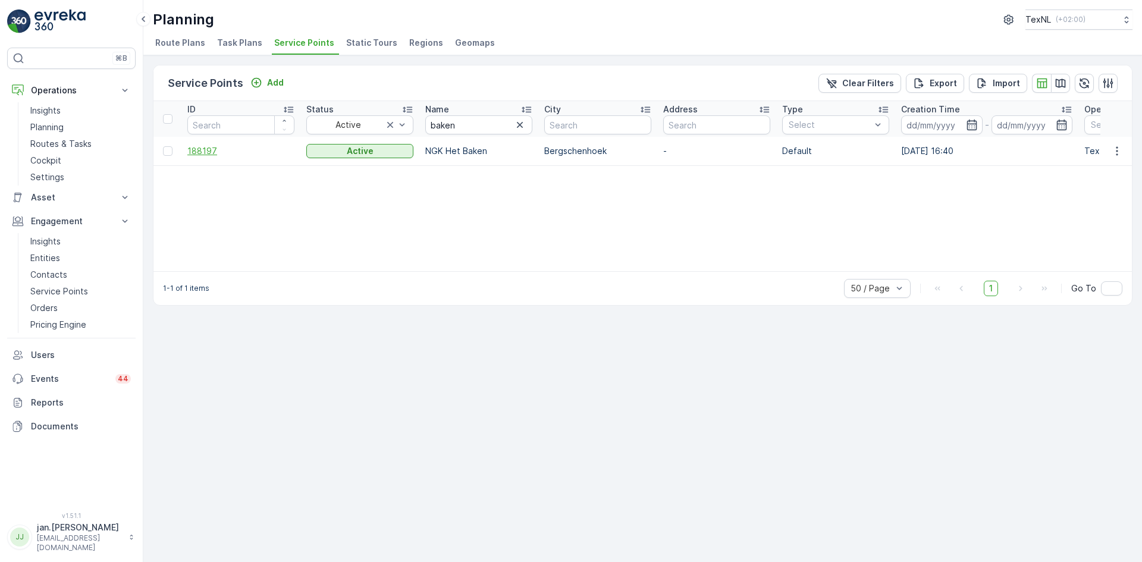
click at [197, 147] on span "188197" at bounding box center [240, 151] width 107 height 12
drag, startPoint x: 435, startPoint y: 128, endPoint x: 290, endPoint y: 167, distance: 149.6
click at [290, 167] on div "ID Status Active Name baken City Address Type Select Creation Time - Operations…" at bounding box center [642, 186] width 978 height 170
type input "tiel"
click at [200, 152] on span "139658" at bounding box center [240, 151] width 107 height 12
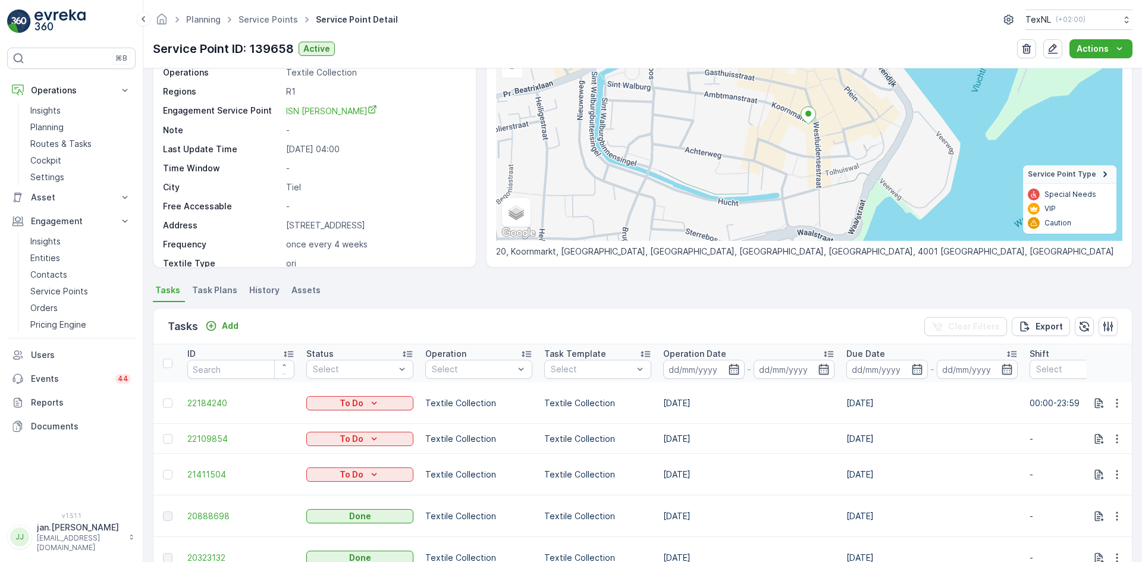
scroll to position [119, 0]
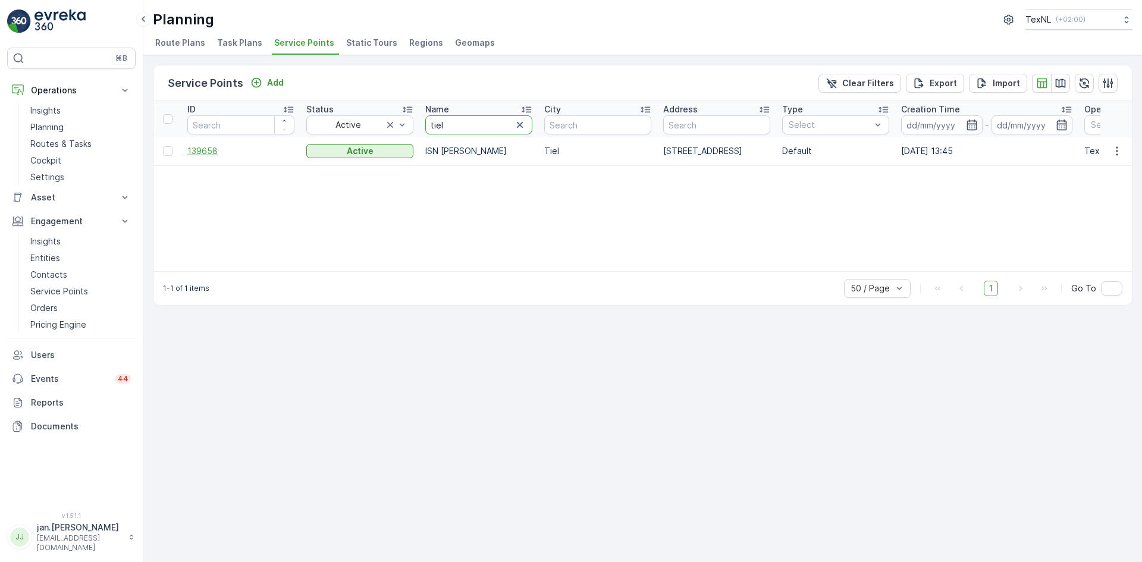
drag, startPoint x: 494, startPoint y: 125, endPoint x: 282, endPoint y: 148, distance: 212.9
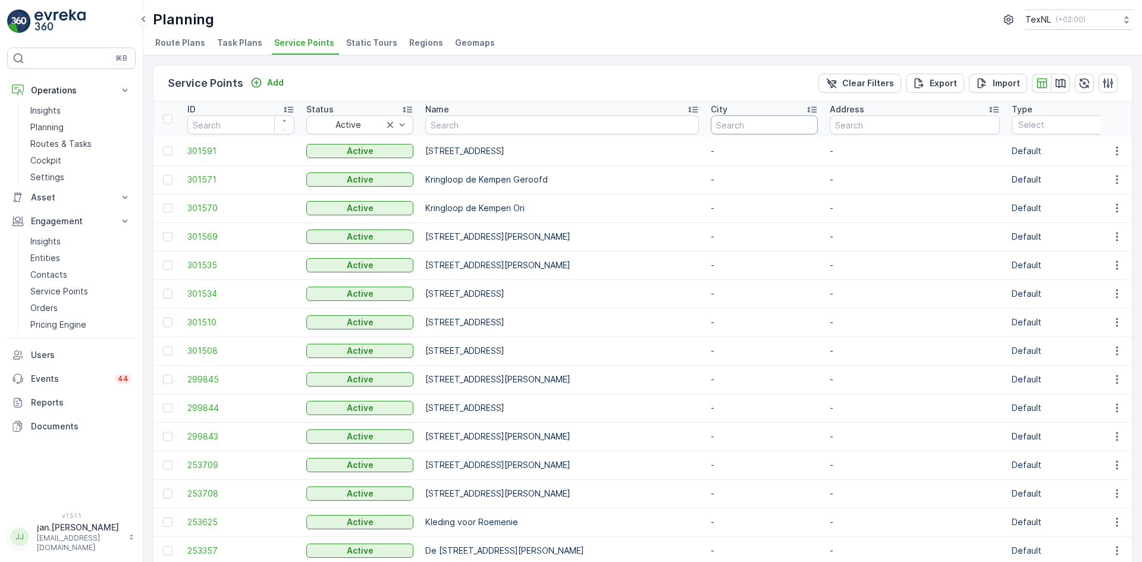
click at [718, 123] on input "text" at bounding box center [764, 124] width 107 height 19
type input "zevenh"
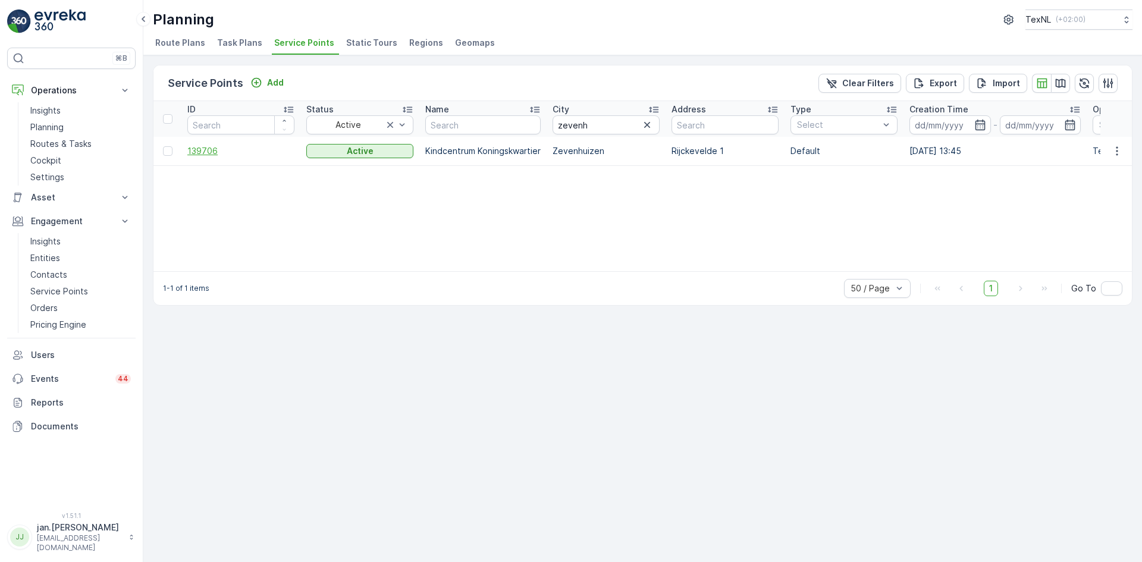
click at [210, 155] on span "139706" at bounding box center [240, 151] width 107 height 12
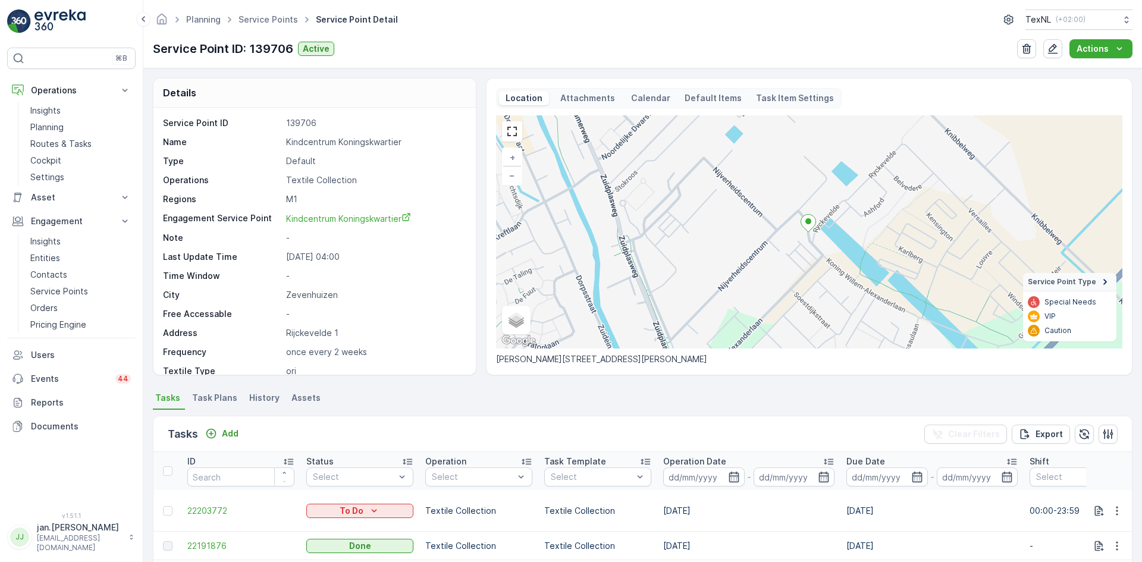
scroll to position [59, 0]
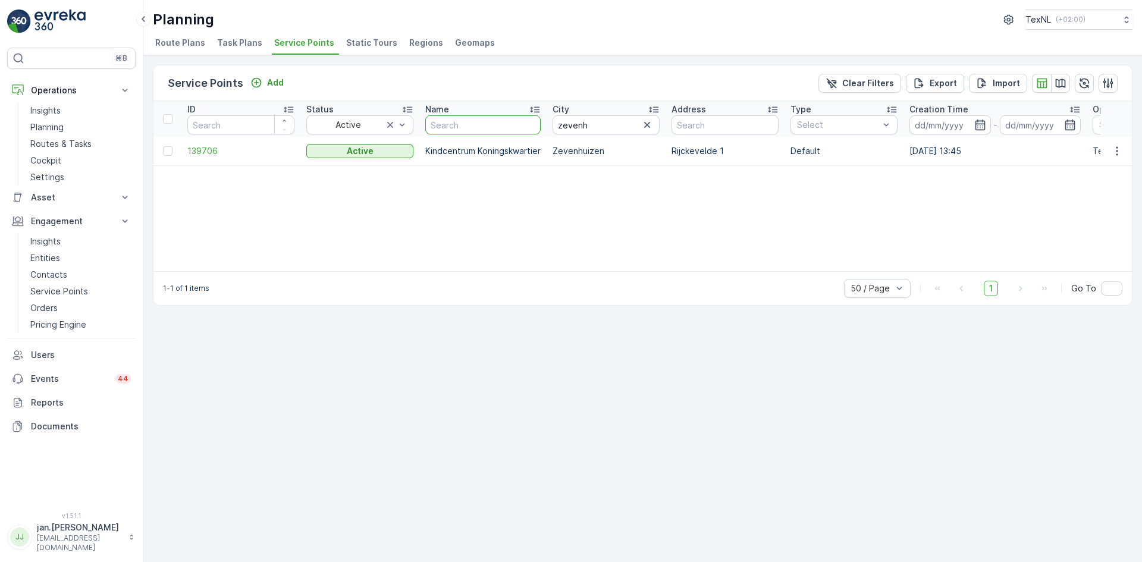
type input "terre"
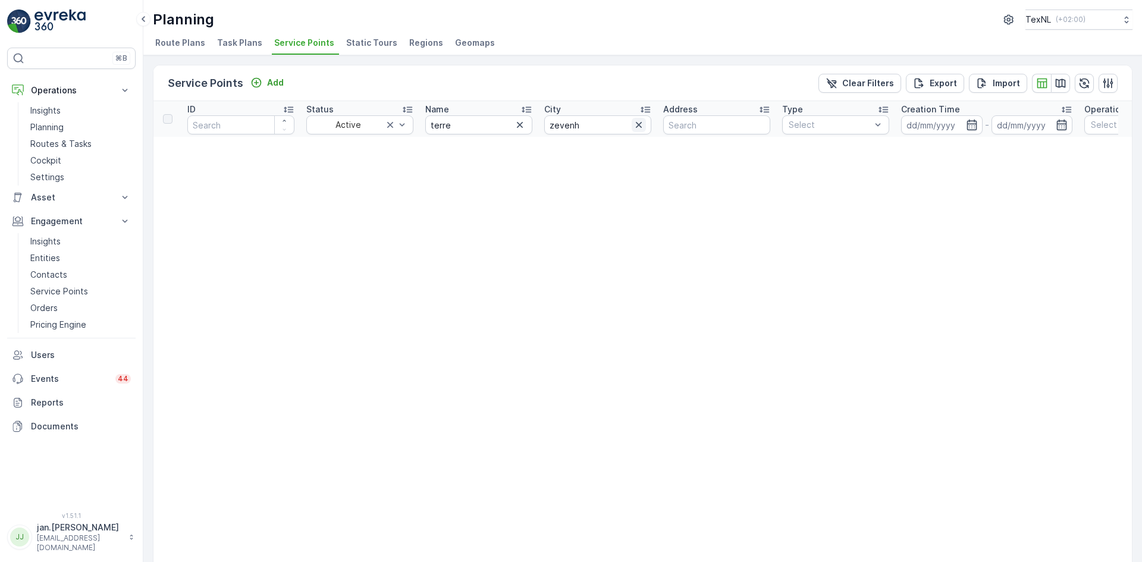
click at [641, 125] on icon "button" at bounding box center [639, 125] width 12 height 12
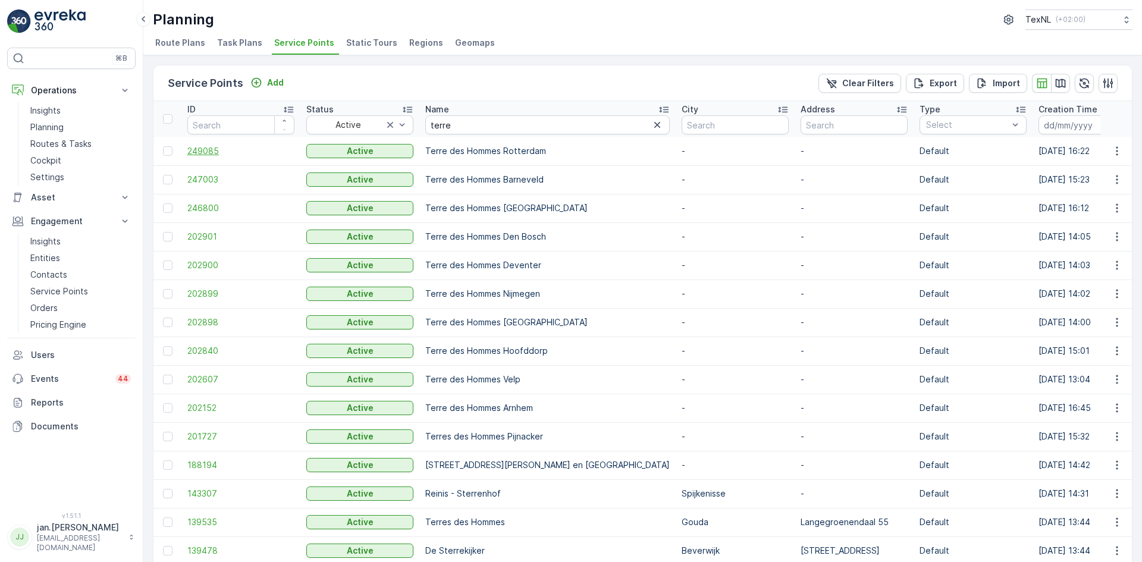
click at [212, 149] on span "249085" at bounding box center [240, 151] width 107 height 12
drag, startPoint x: 453, startPoint y: 126, endPoint x: 327, endPoint y: 141, distance: 127.0
type input "lale"
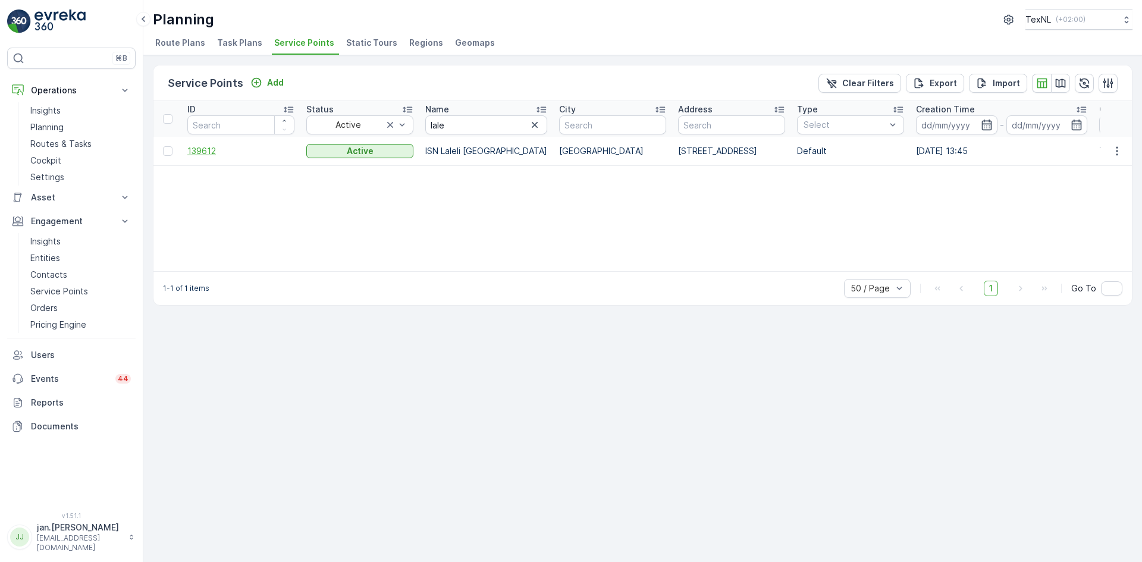
click at [207, 155] on span "139612" at bounding box center [240, 151] width 107 height 12
drag, startPoint x: 464, startPoint y: 125, endPoint x: 308, endPoint y: 142, distance: 157.3
type input "coth"
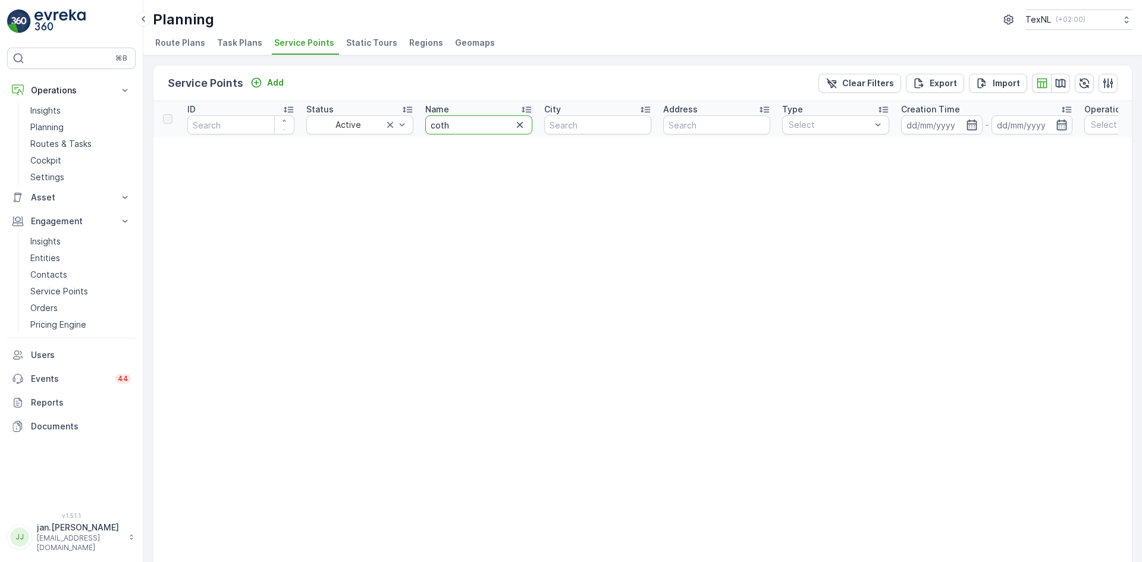
drag, startPoint x: 468, startPoint y: 125, endPoint x: 385, endPoint y: 134, distance: 83.1
type input "carolu"
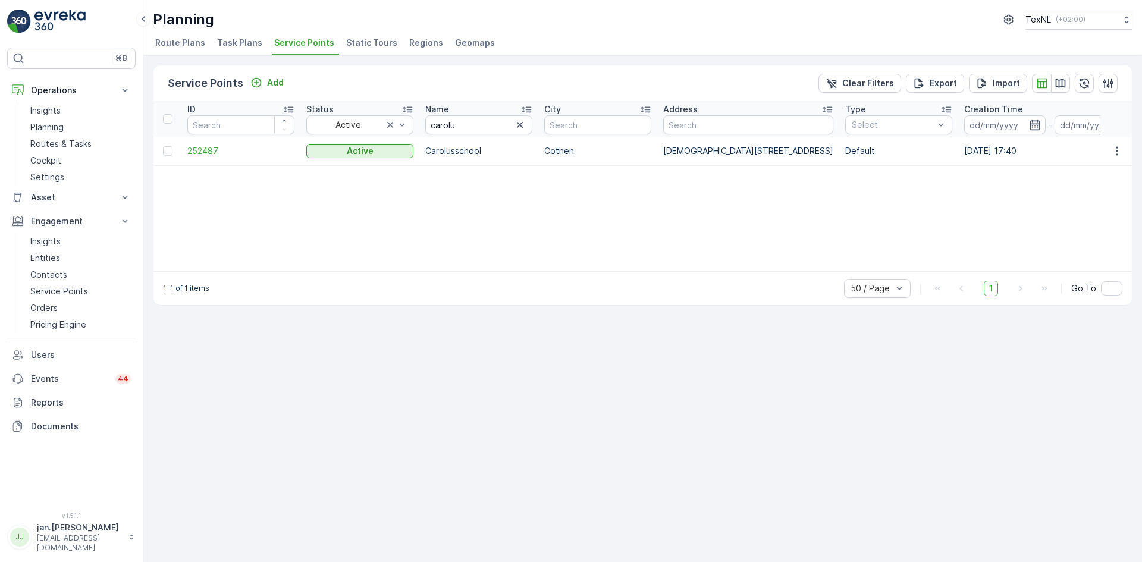
click at [208, 152] on span "252487" at bounding box center [240, 151] width 107 height 12
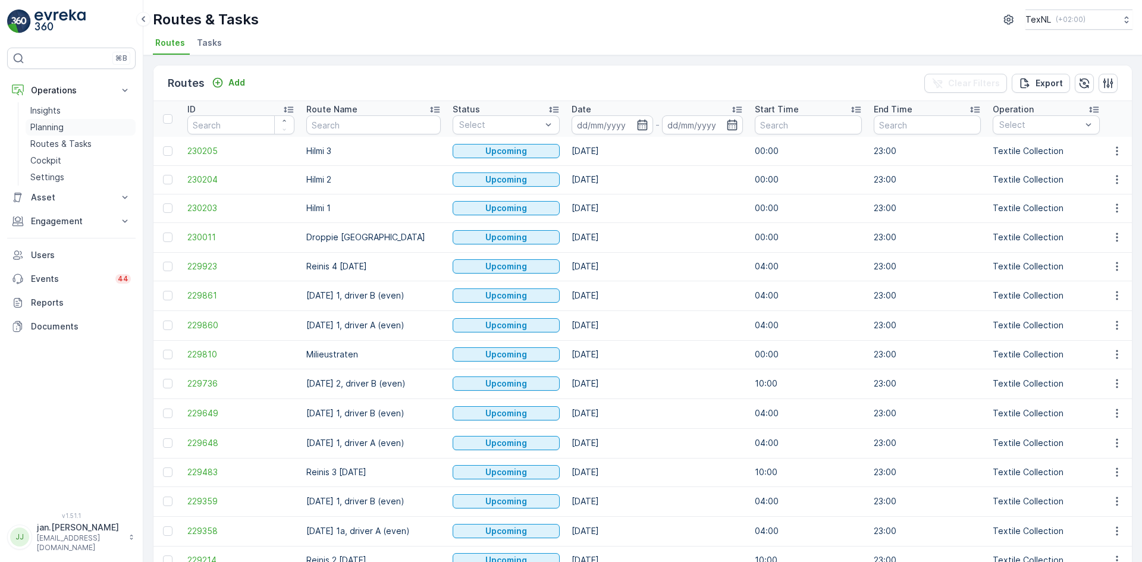
click at [48, 130] on p "Planning" at bounding box center [46, 127] width 33 height 12
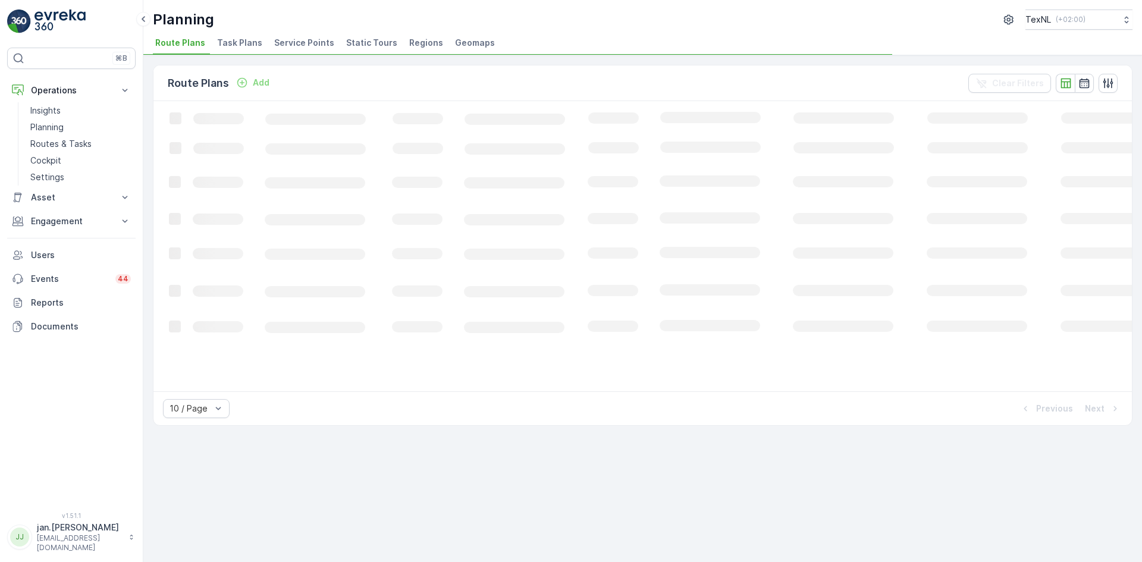
click at [315, 43] on span "Service Points" at bounding box center [304, 43] width 60 height 12
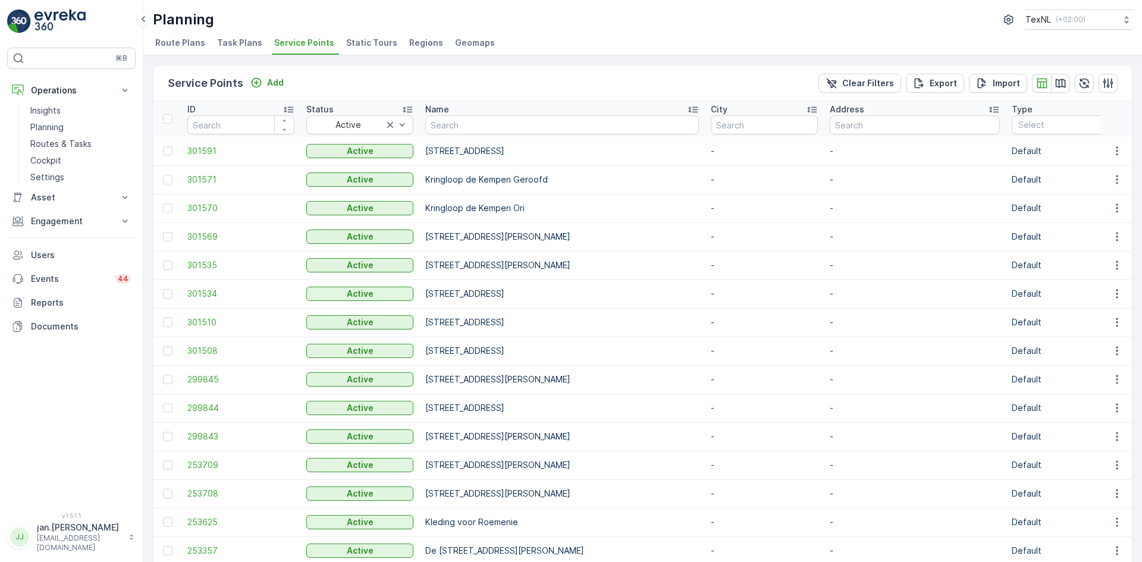
click at [510, 125] on input "text" at bounding box center [562, 124] width 274 height 19
type input "ret"
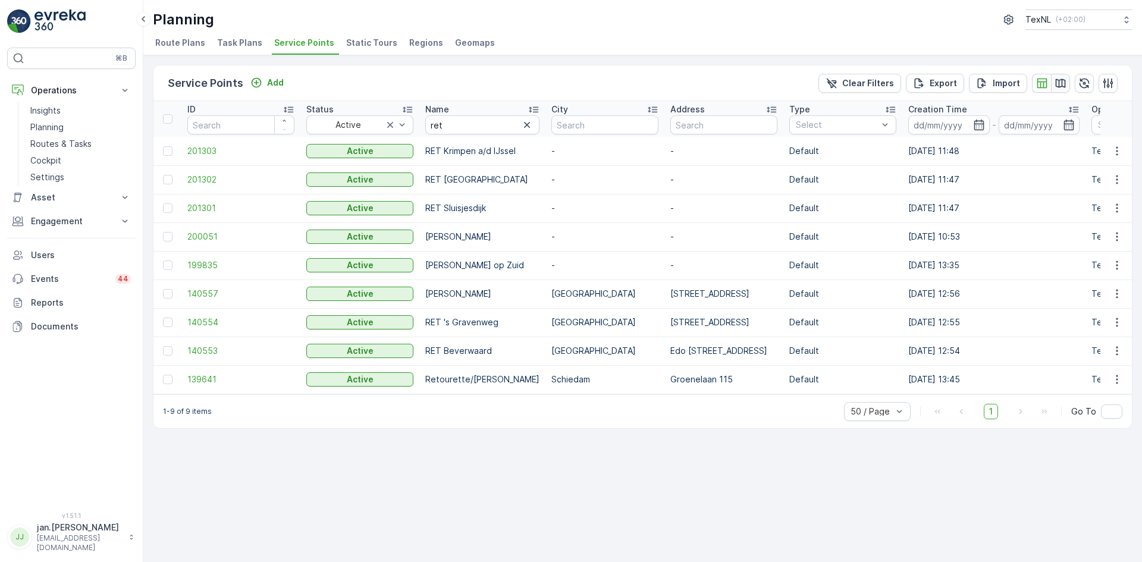
click at [1059, 80] on icon "button" at bounding box center [1061, 83] width 10 height 9
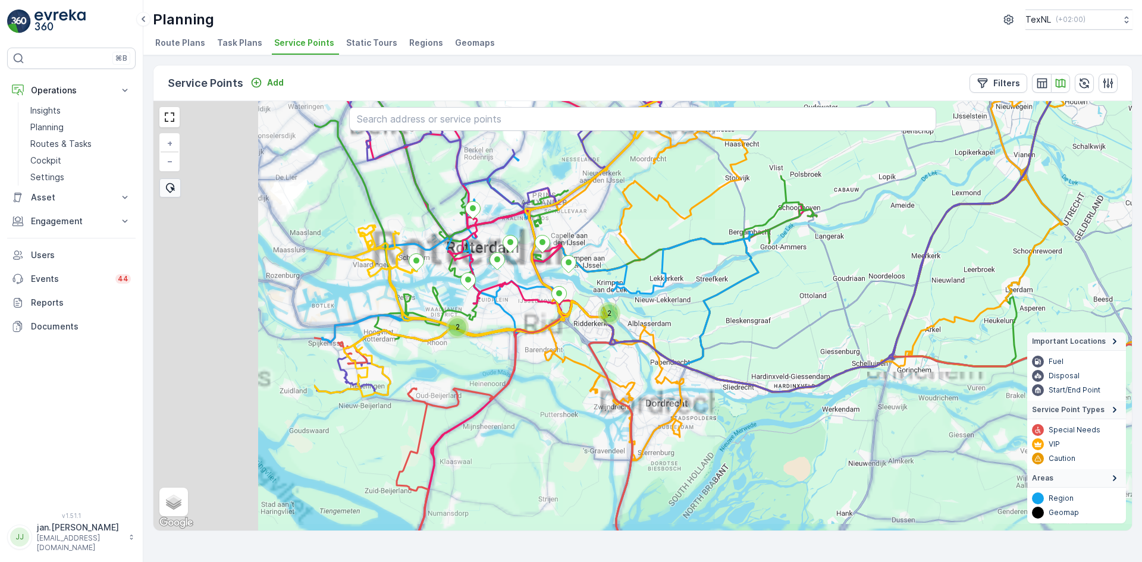
drag, startPoint x: 457, startPoint y: 291, endPoint x: 715, endPoint y: 256, distance: 260.4
click at [715, 256] on div "2 2 + − Satellite Roadmap Terrain Hybrid Leaflet Keyboard shortcuts Map Data Ma…" at bounding box center [642, 315] width 978 height 429
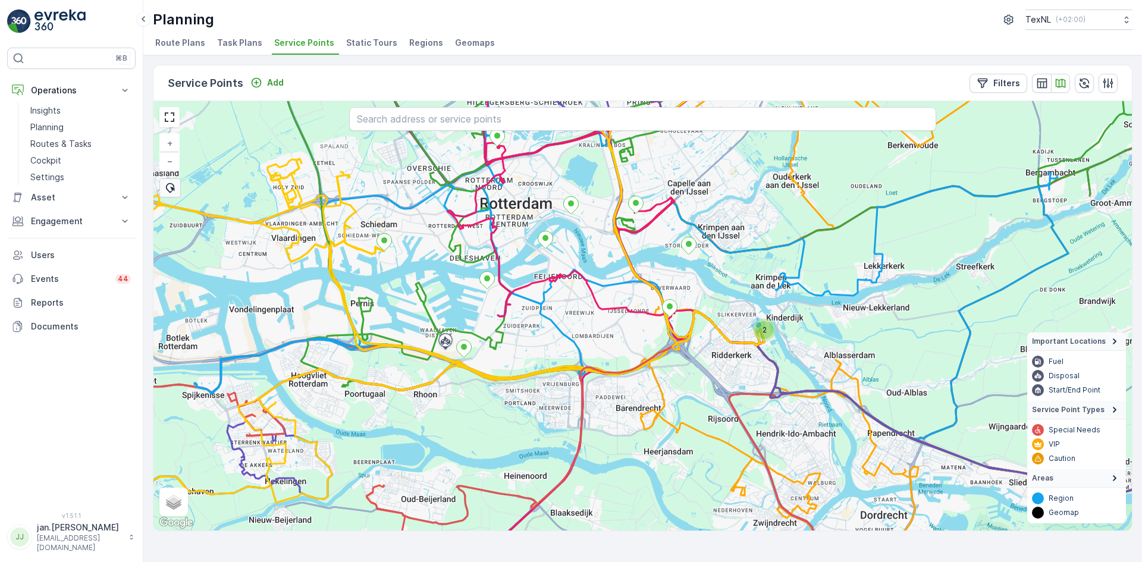
drag, startPoint x: 492, startPoint y: 284, endPoint x: 511, endPoint y: 297, distance: 23.1
click at [511, 297] on div "2 + − Satellite Roadmap Terrain Hybrid Leaflet Keyboard shortcuts Map Data Map …" at bounding box center [642, 315] width 978 height 429
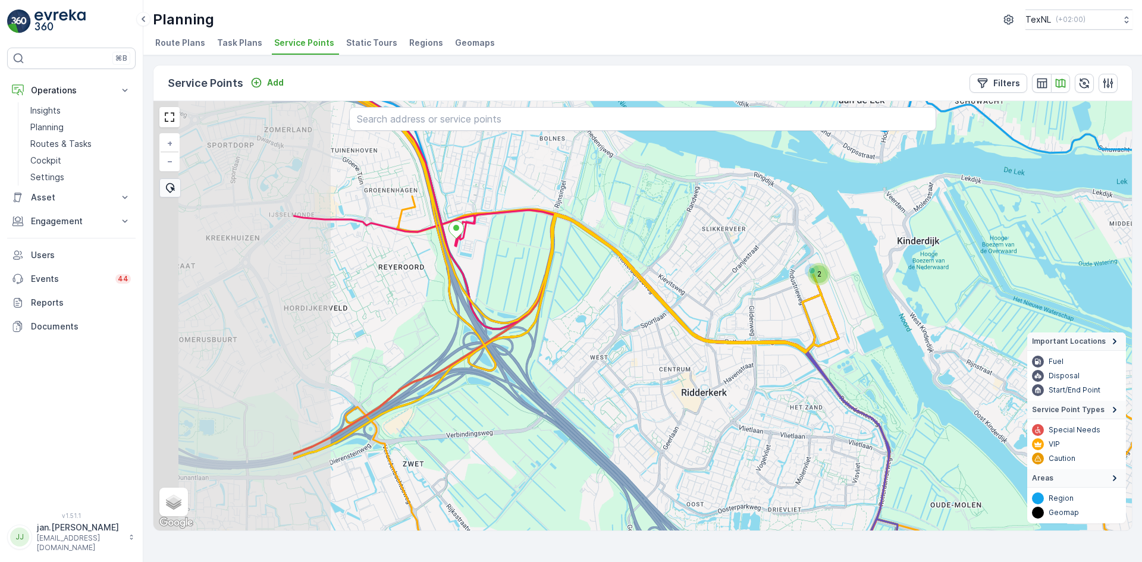
drag, startPoint x: 488, startPoint y: 332, endPoint x: 678, endPoint y: 330, distance: 189.7
click at [678, 330] on div "2 Thursday 1, driver A (odd) + − Satellite Roadmap Terrain Hybrid Leaflet Keybo…" at bounding box center [642, 315] width 978 height 429
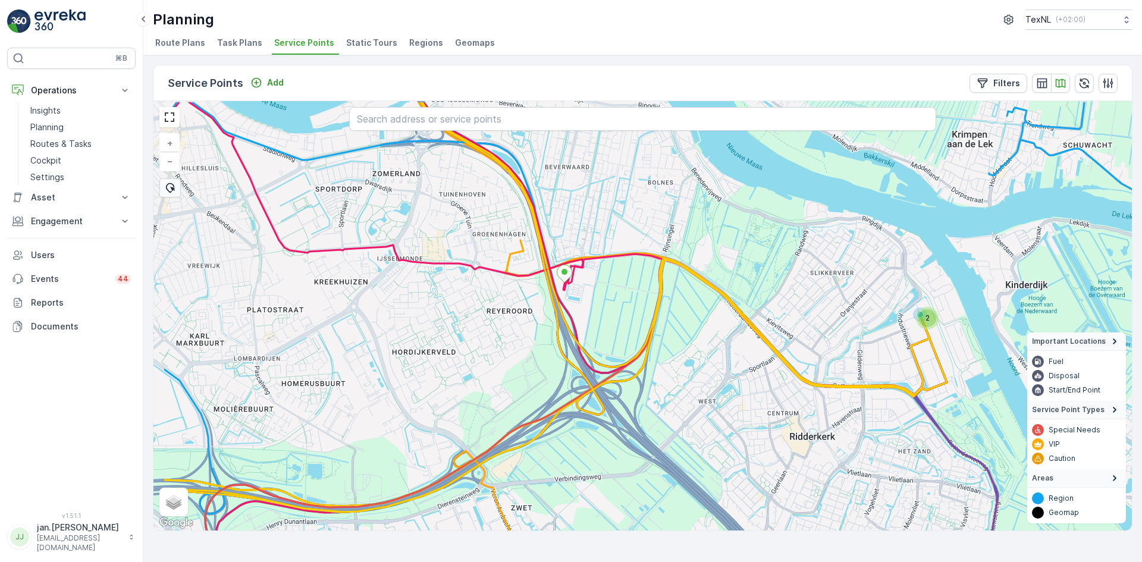
drag, startPoint x: 463, startPoint y: 304, endPoint x: 571, endPoint y: 333, distance: 111.4
click at [579, 353] on div "2 Thursday 1, driver A (odd) + − Satellite Roadmap Terrain Hybrid Leaflet Keybo…" at bounding box center [642, 315] width 978 height 429
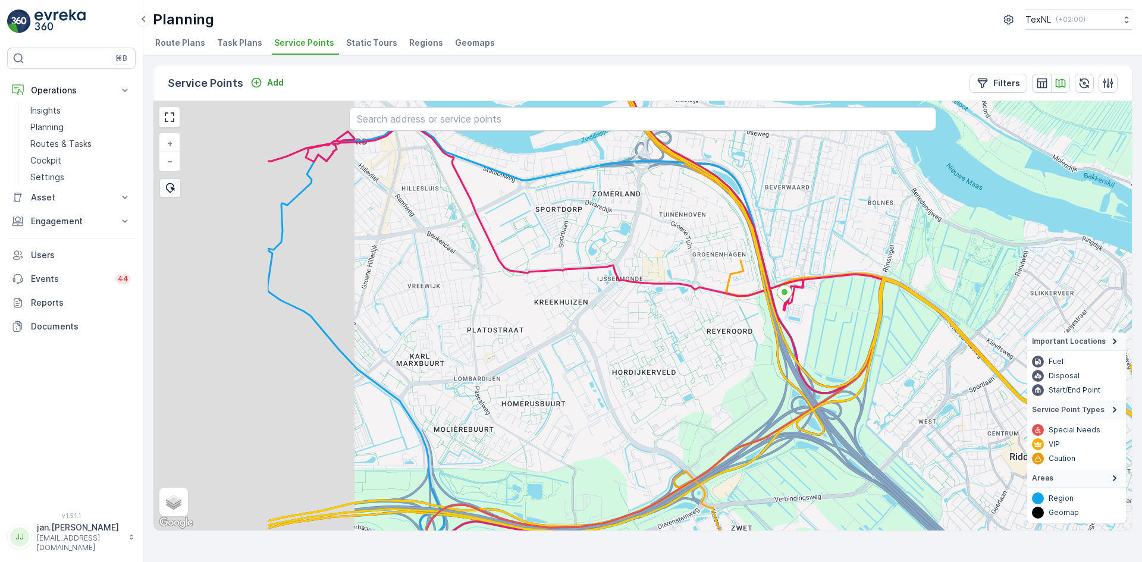
drag, startPoint x: 454, startPoint y: 304, endPoint x: 657, endPoint y: 324, distance: 203.7
click at [658, 321] on div "2 + − Satellite Roadmap Terrain Hybrid Leaflet Keyboard shortcuts Map Data Map …" at bounding box center [642, 315] width 978 height 429
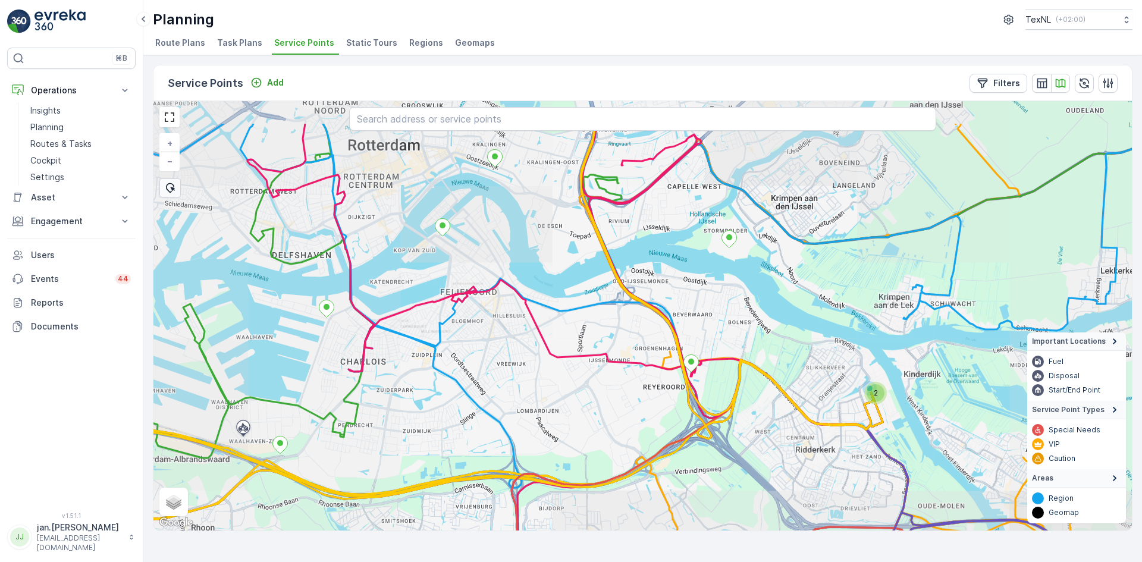
drag, startPoint x: 551, startPoint y: 297, endPoint x: 554, endPoint y: 332, distance: 35.3
click at [554, 332] on div "2 + − Satellite Roadmap Terrain Hybrid Leaflet Keyboard shortcuts Map Data Map …" at bounding box center [642, 315] width 978 height 429
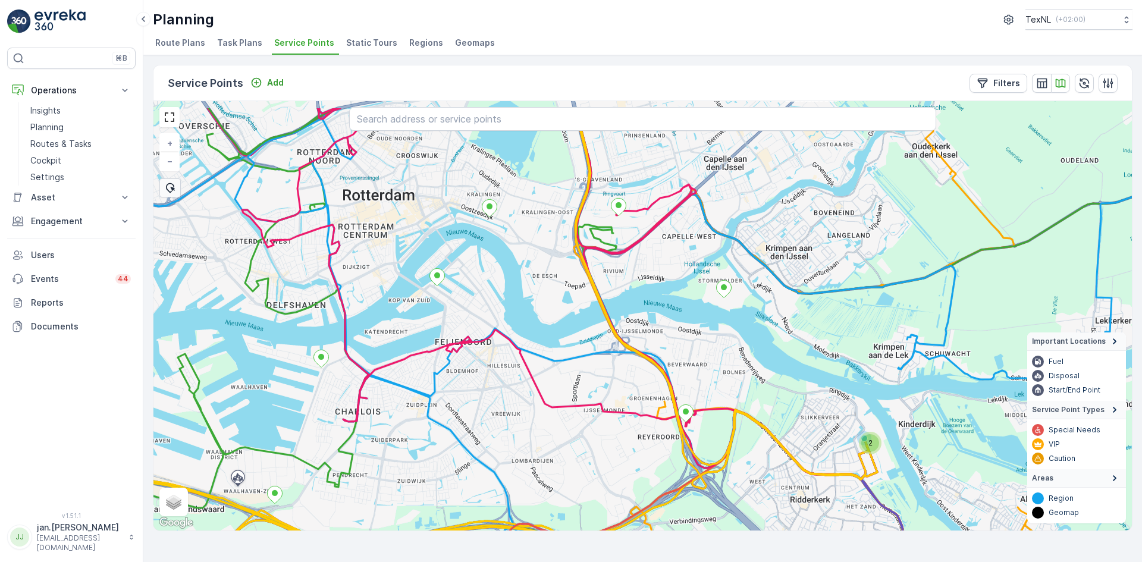
drag, startPoint x: 504, startPoint y: 211, endPoint x: 498, endPoint y: 262, distance: 50.8
click at [498, 262] on div "2 + − Satellite Roadmap Terrain Hybrid Leaflet Keyboard shortcuts Map Data Map …" at bounding box center [642, 315] width 978 height 429
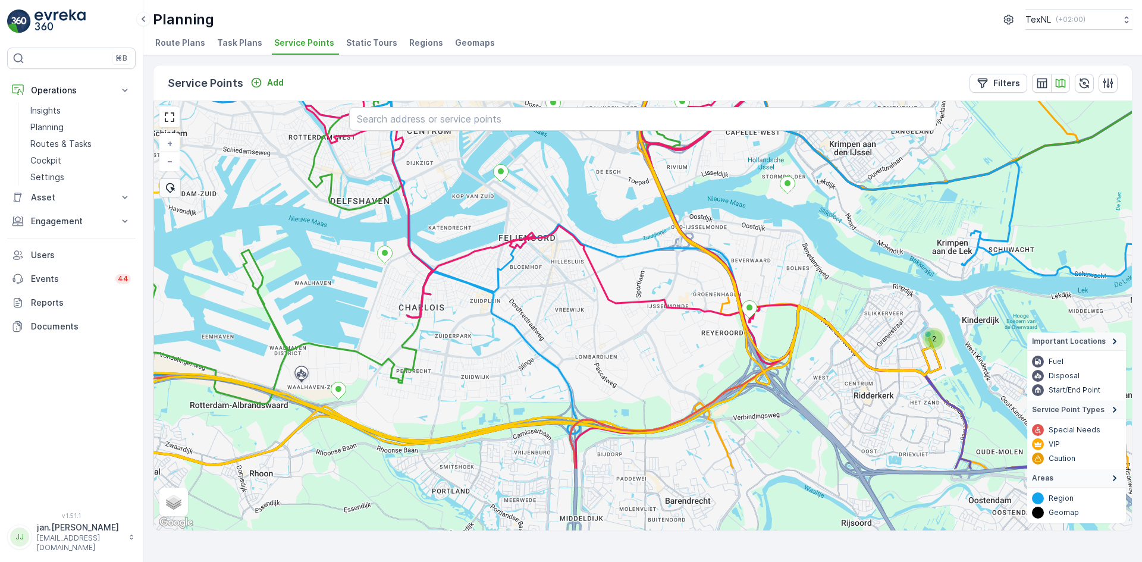
drag, startPoint x: 462, startPoint y: 390, endPoint x: 526, endPoint y: 286, distance: 121.5
click at [526, 286] on div "2 + − Satellite Roadmap Terrain Hybrid Leaflet Keyboard shortcuts Map Data Map …" at bounding box center [642, 315] width 978 height 429
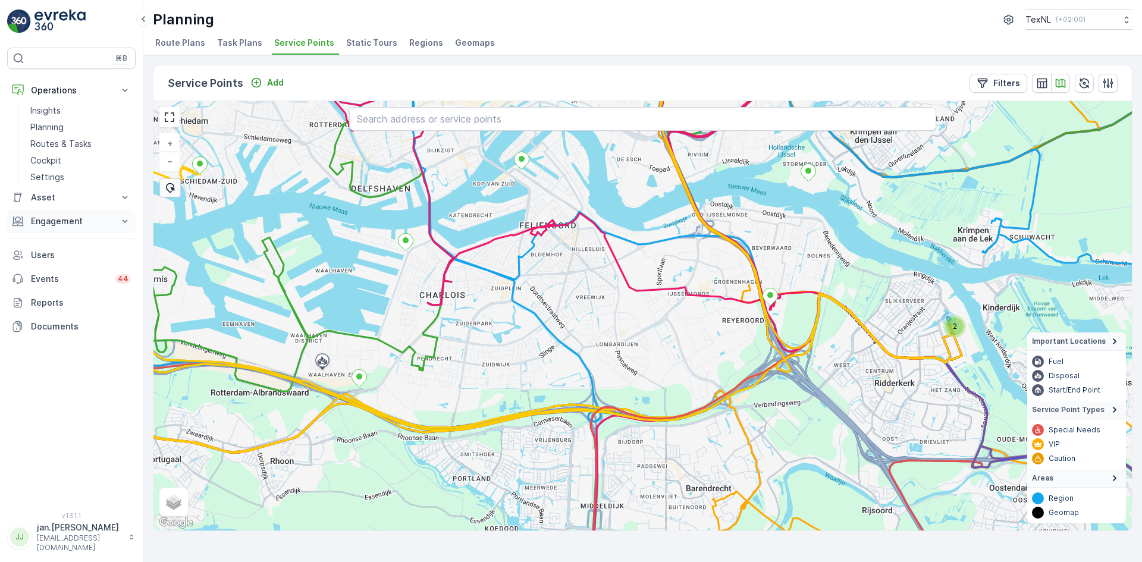
click at [77, 225] on p "Engagement" at bounding box center [71, 221] width 81 height 12
click at [51, 300] on link "Orders" at bounding box center [81, 308] width 110 height 17
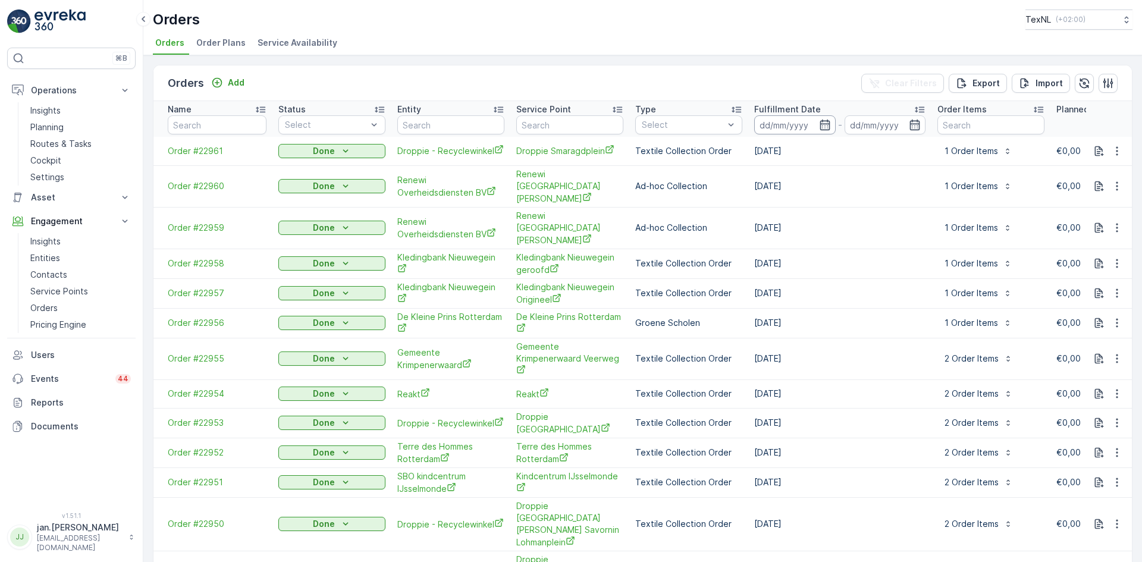
click at [784, 121] on input at bounding box center [794, 124] width 81 height 19
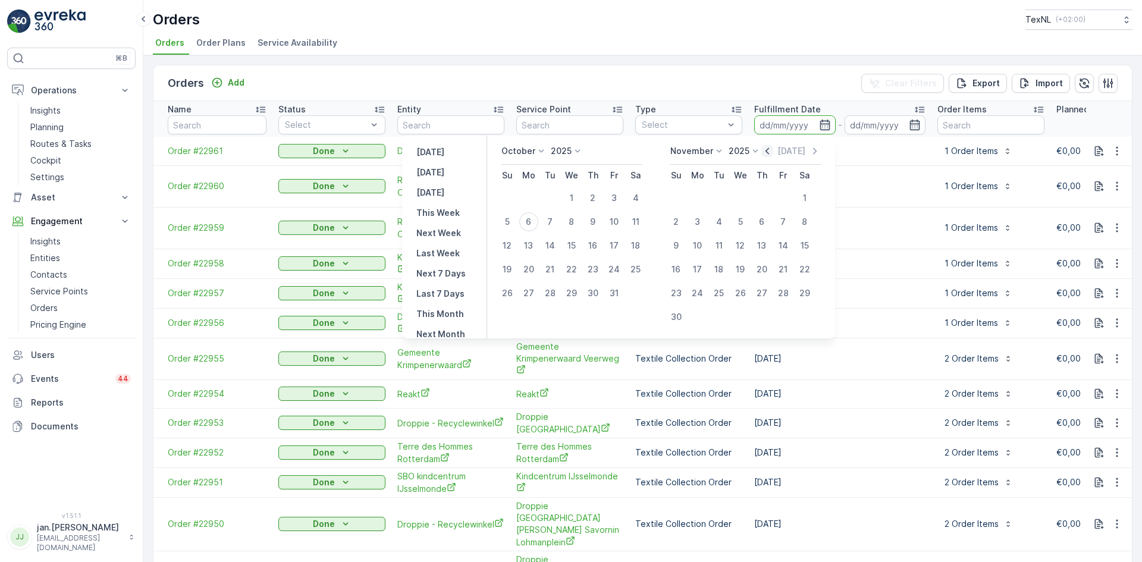
click at [773, 149] on icon "button" at bounding box center [767, 151] width 12 height 12
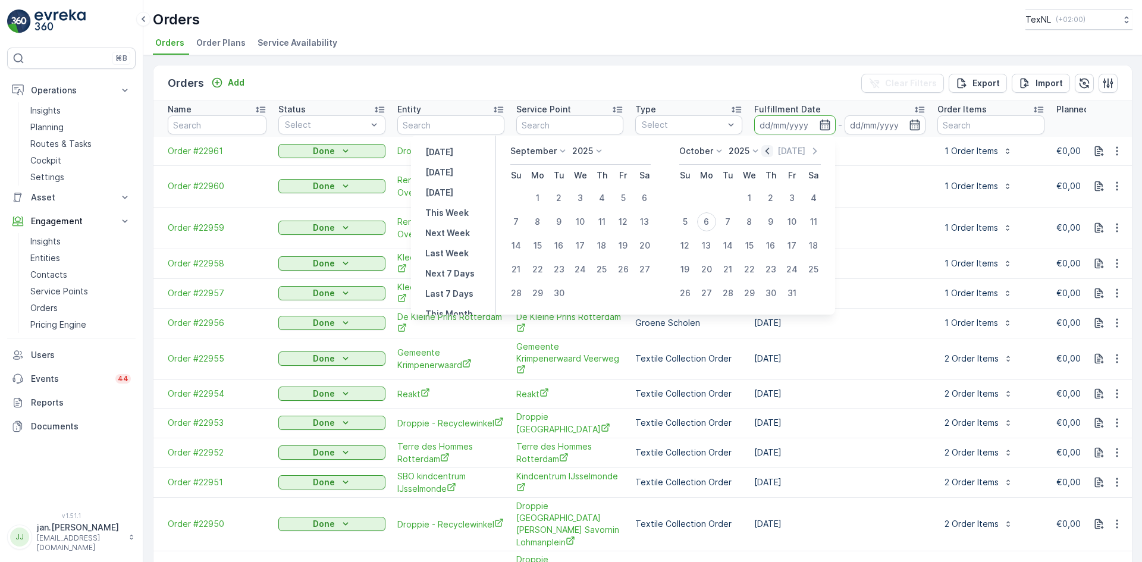
click at [773, 149] on icon "button" at bounding box center [767, 151] width 12 height 12
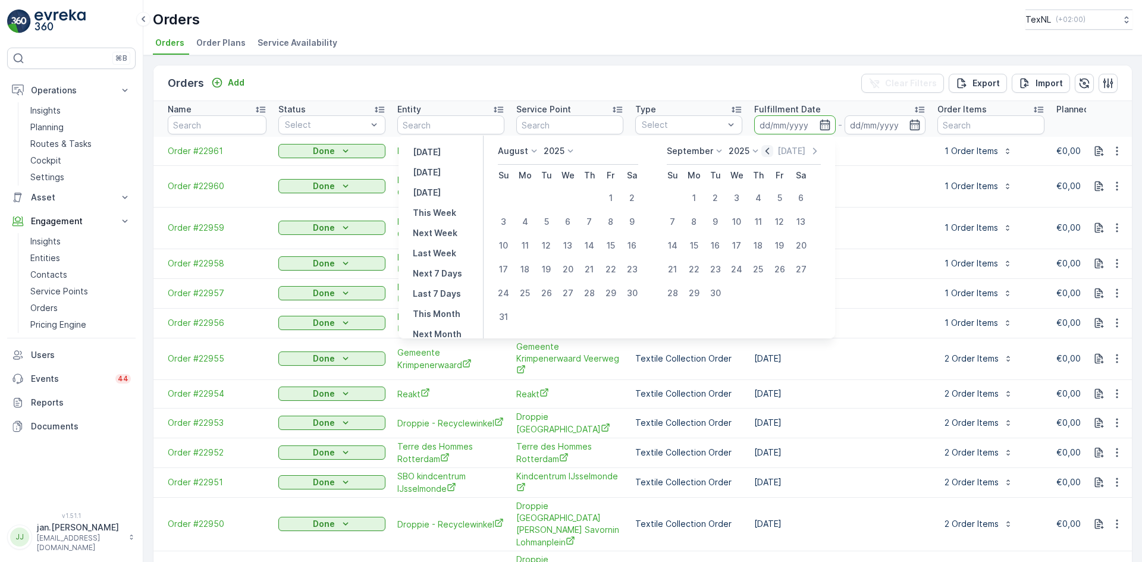
click at [773, 149] on icon "button" at bounding box center [767, 151] width 12 height 12
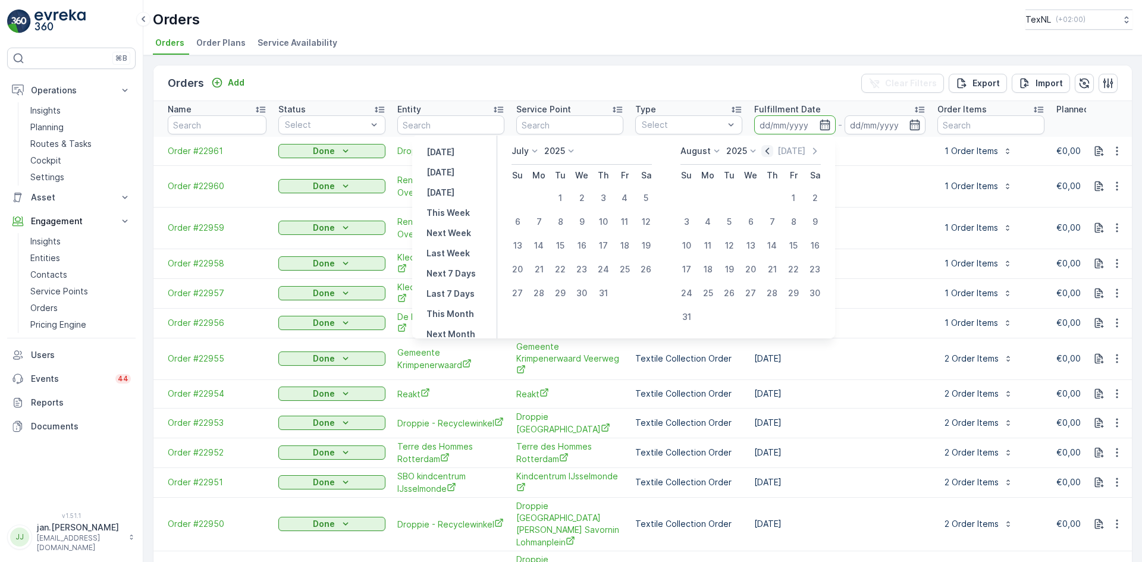
click at [773, 149] on icon "button" at bounding box center [767, 151] width 12 height 12
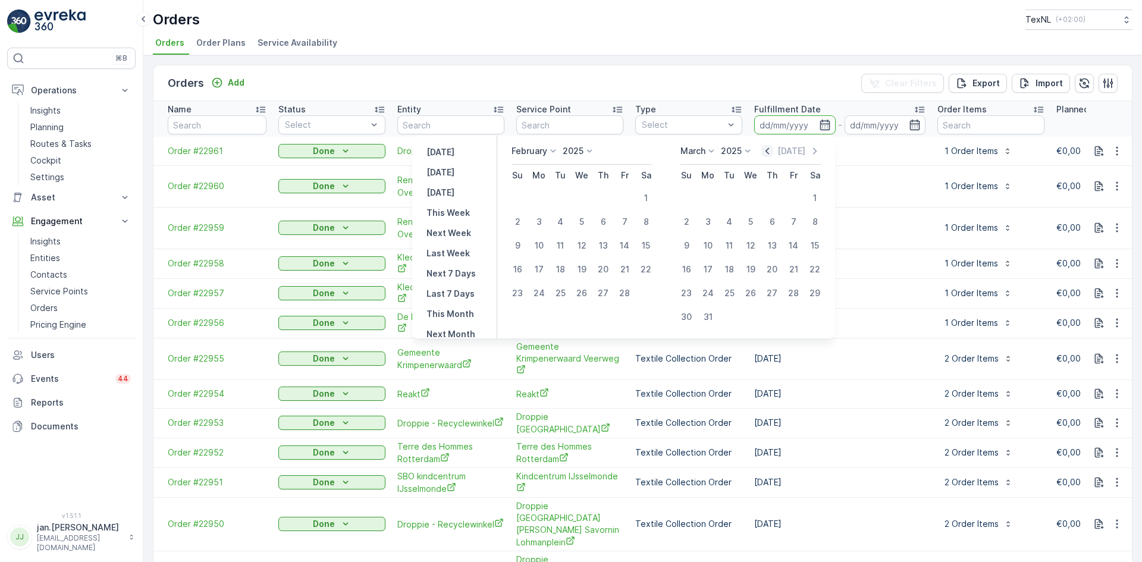
click at [773, 149] on icon "button" at bounding box center [767, 151] width 12 height 12
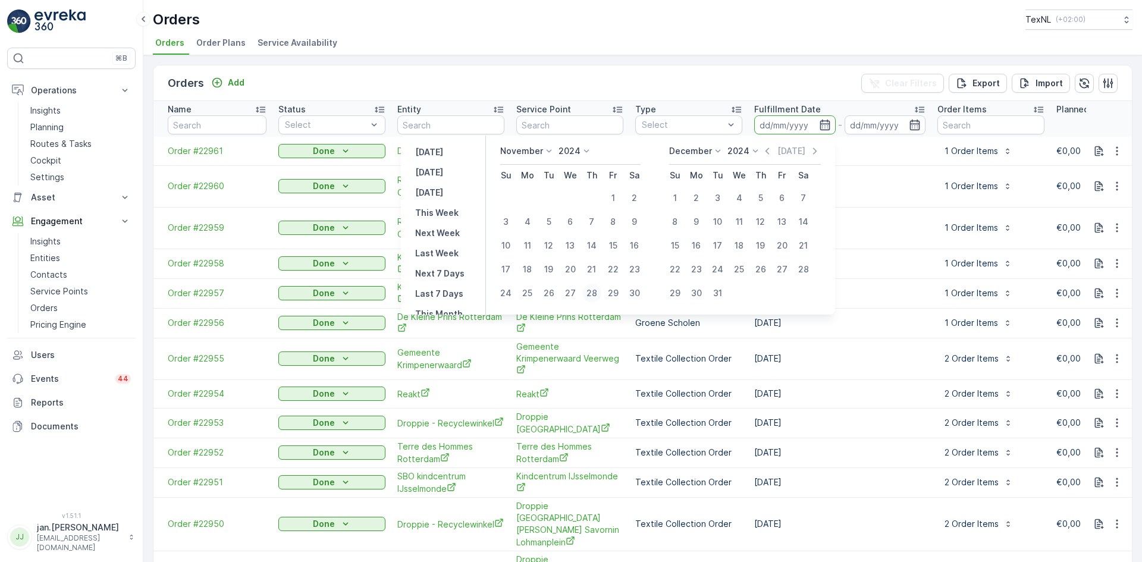
click at [601, 294] on div "28" at bounding box center [591, 293] width 19 height 19
type input "[DATE]"
click at [601, 294] on div "28" at bounding box center [591, 293] width 19 height 19
type input "[DATE]"
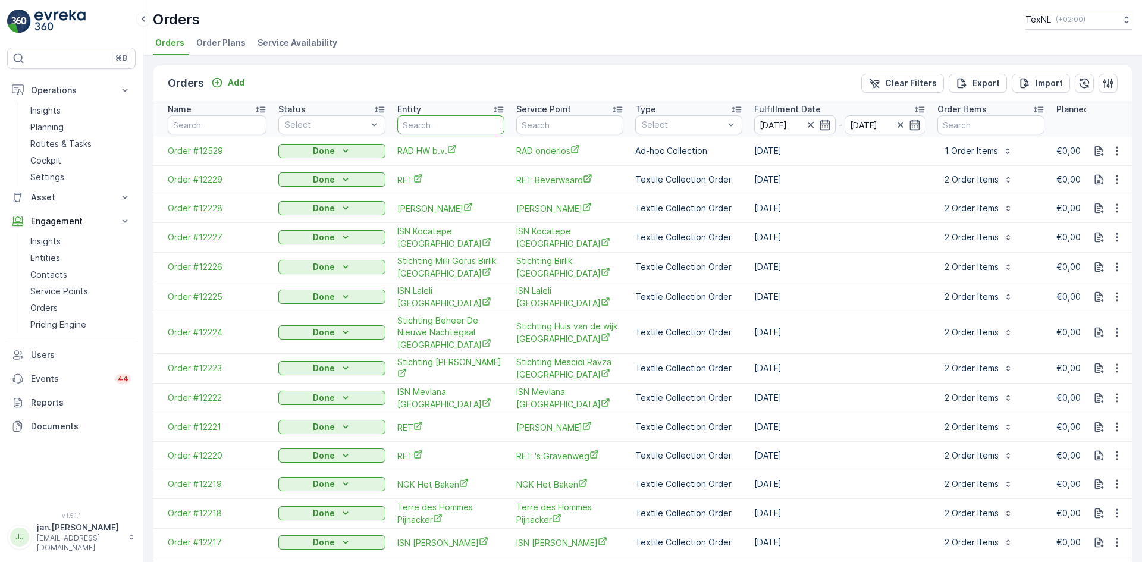
click at [432, 124] on input "text" at bounding box center [450, 124] width 107 height 19
type input "ret"
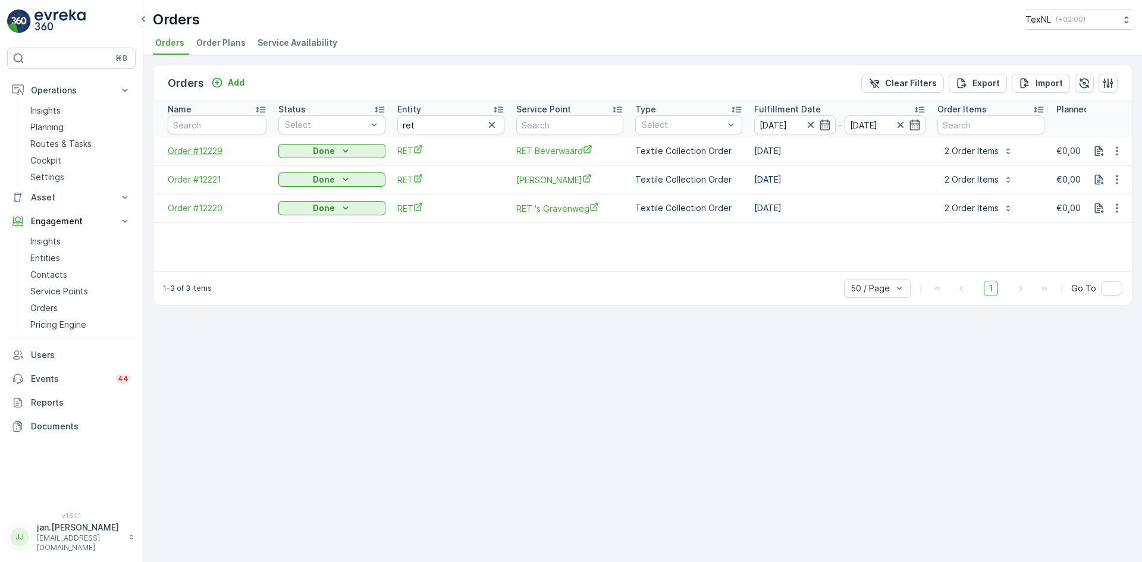
click at [186, 155] on span "Order #12229" at bounding box center [217, 151] width 99 height 12
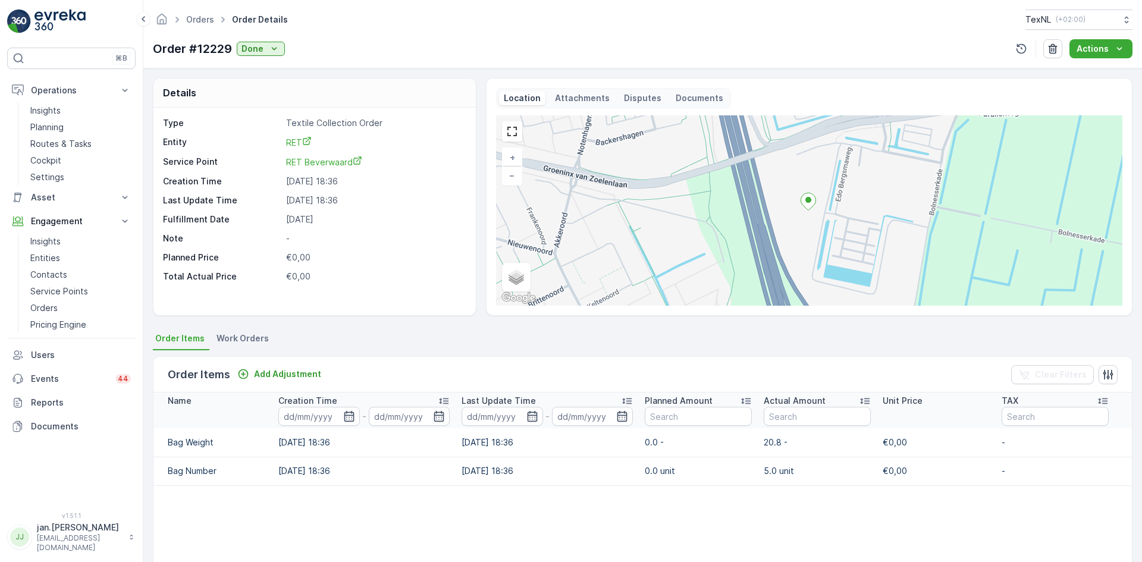
click at [409, 516] on table "Name Creation Time - Last Update Time - Planned Amount Actual Amount Unit Price…" at bounding box center [700, 539] width 1094 height 293
click at [40, 127] on p "Planning" at bounding box center [46, 127] width 33 height 12
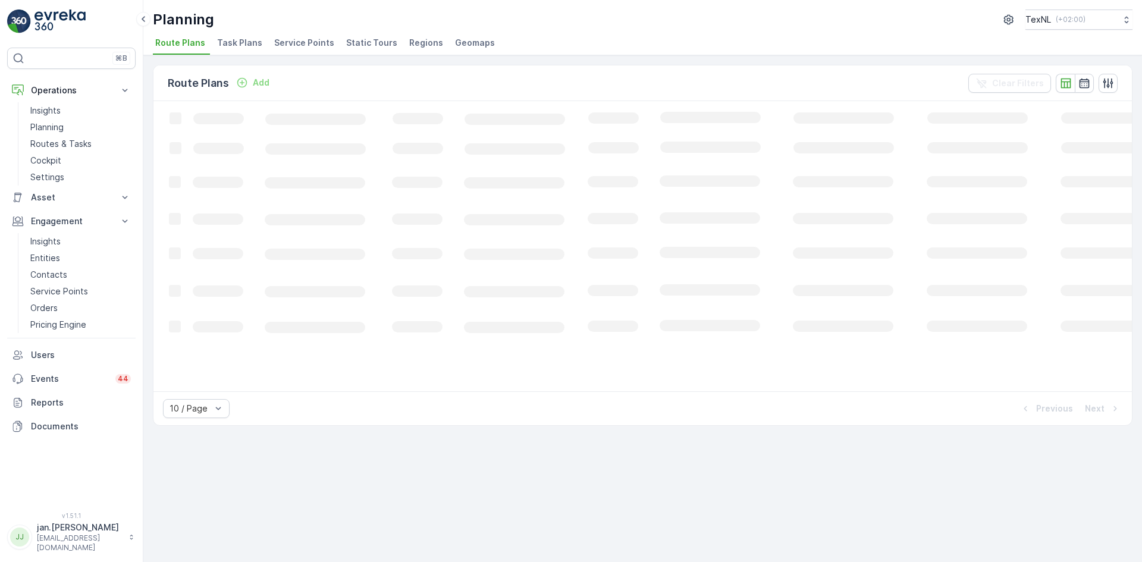
click at [300, 44] on span "Service Points" at bounding box center [304, 43] width 60 height 12
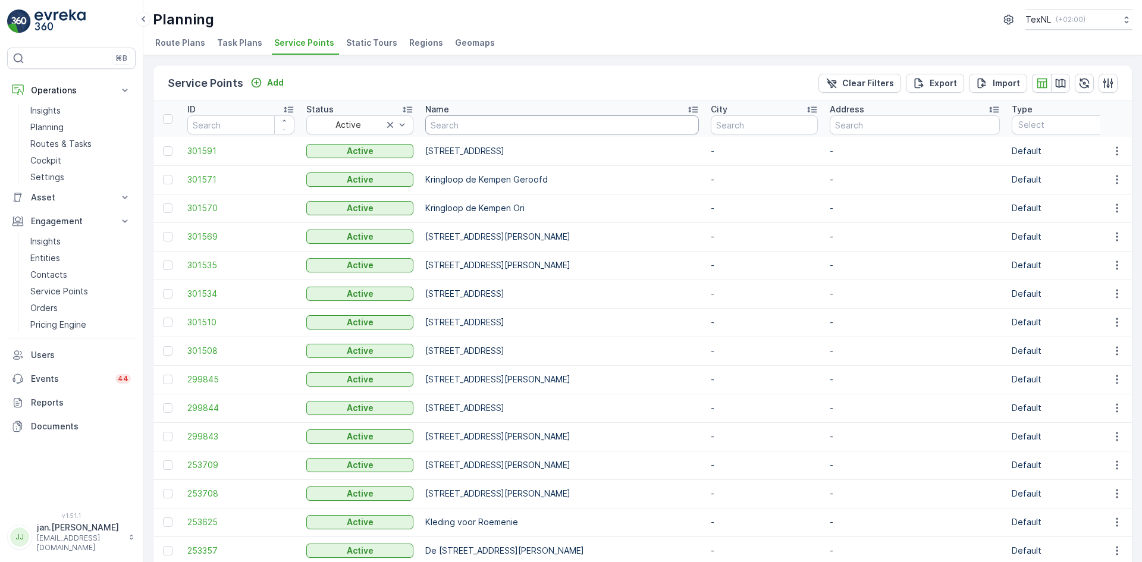
click at [470, 124] on input "text" at bounding box center [562, 124] width 274 height 19
type input "vl;as"
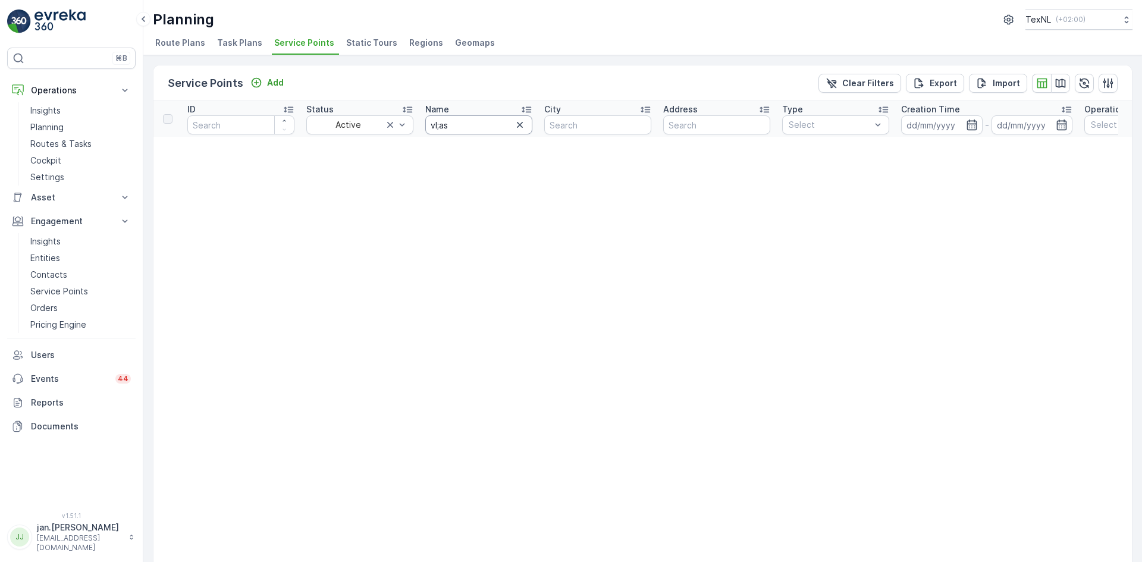
click at [470, 124] on input "vl;as" at bounding box center [478, 124] width 107 height 19
type input "vlas"
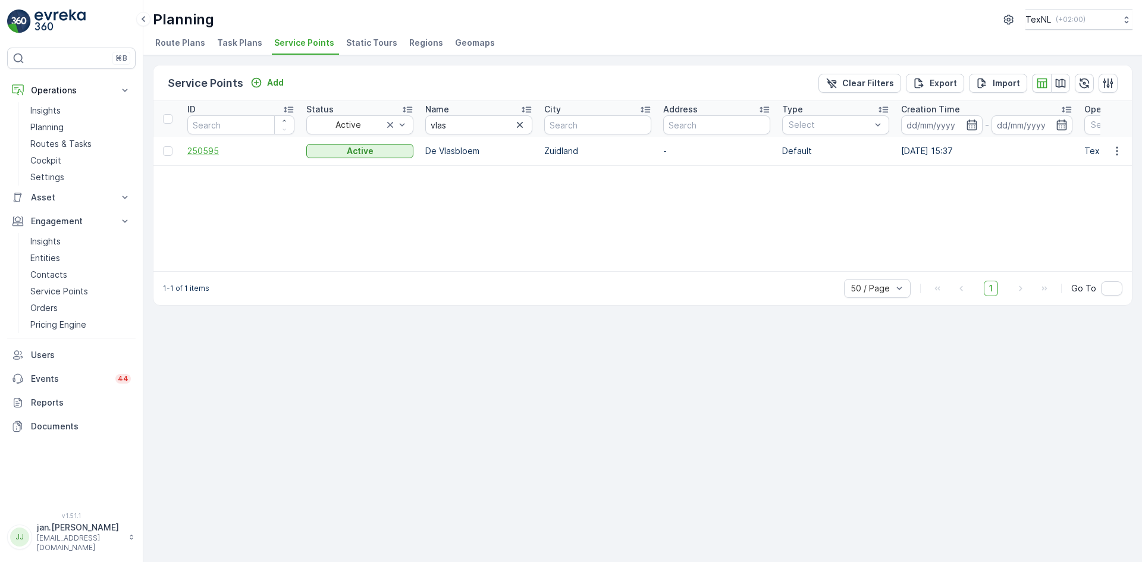
click at [225, 150] on span "250595" at bounding box center [240, 151] width 107 height 12
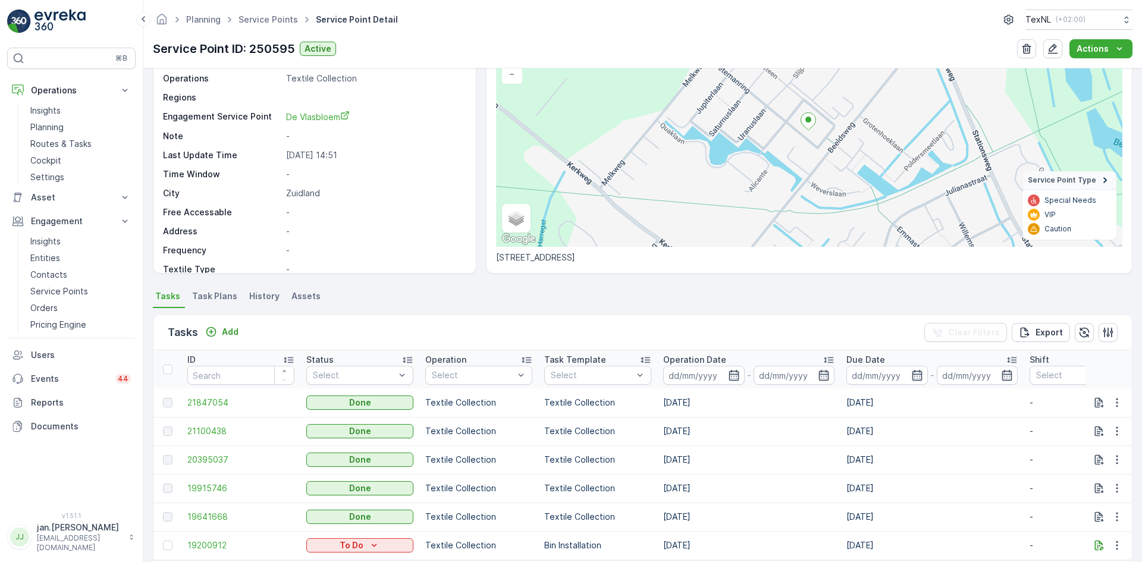
scroll to position [119, 0]
